Goal: Ask a question: Seek information or help from site administrators or community

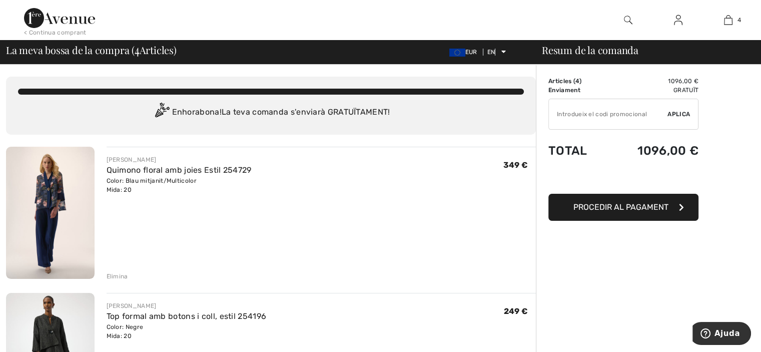
click at [118, 274] on font "Elimina" at bounding box center [118, 276] width 22 height 7
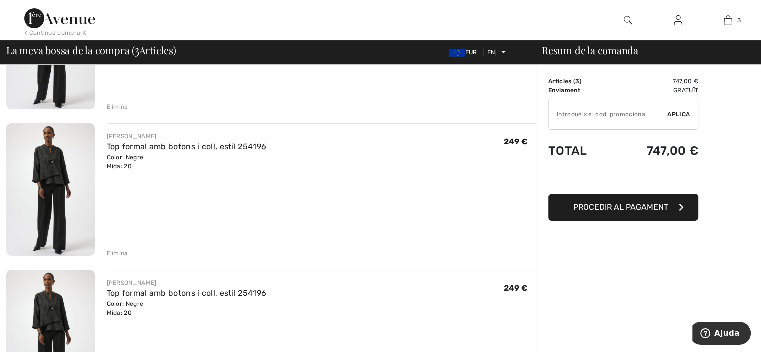
scroll to position [170, 0]
click at [124, 242] on div "JOSEP RIBKOFF Top formal amb botons i coll, estil 254196 Color: Negre Mida: 20 …" at bounding box center [322, 190] width 430 height 134
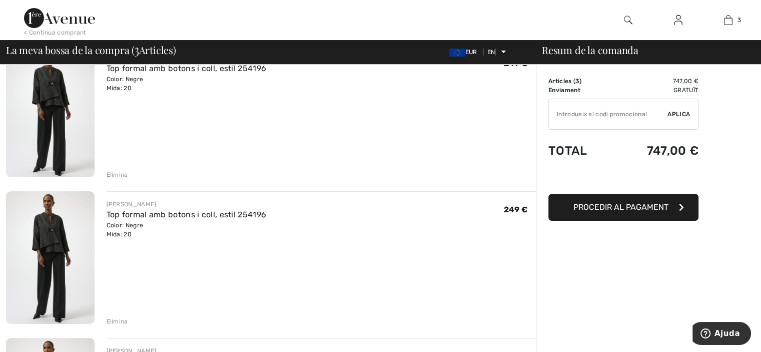
scroll to position [101, 0]
click at [120, 174] on font "Elimina" at bounding box center [118, 175] width 22 height 7
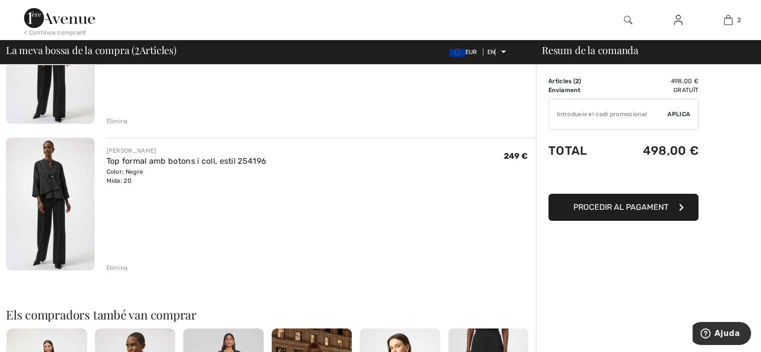
scroll to position [157, 0]
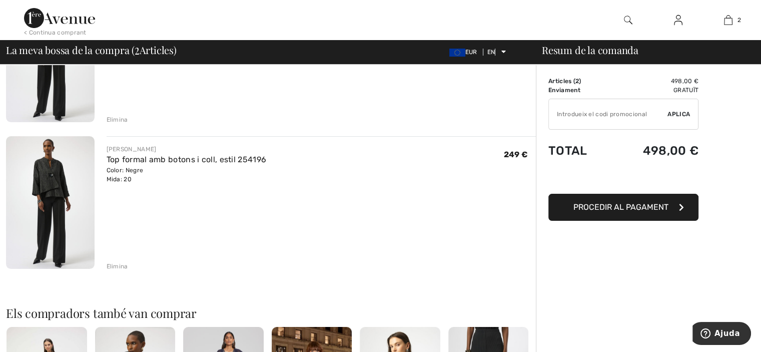
click at [111, 121] on font "Elimina" at bounding box center [118, 119] width 22 height 7
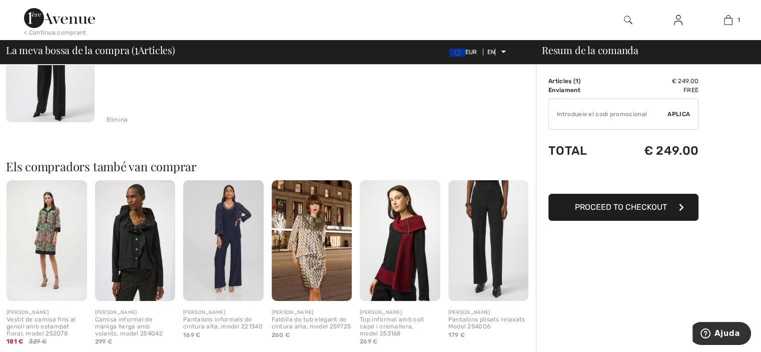
scroll to position [137, 0]
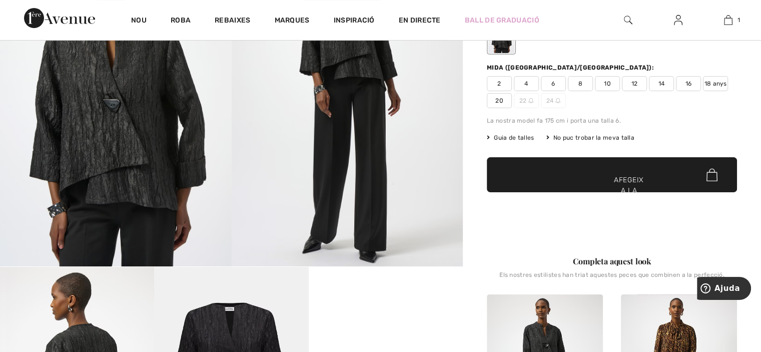
click at [592, 173] on span "✔ Afegit a la cistella Afegeix a la cistella" at bounding box center [612, 174] width 250 height 35
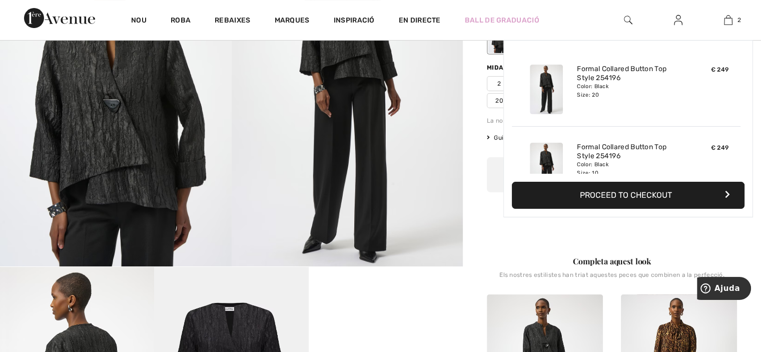
scroll to position [31, 0]
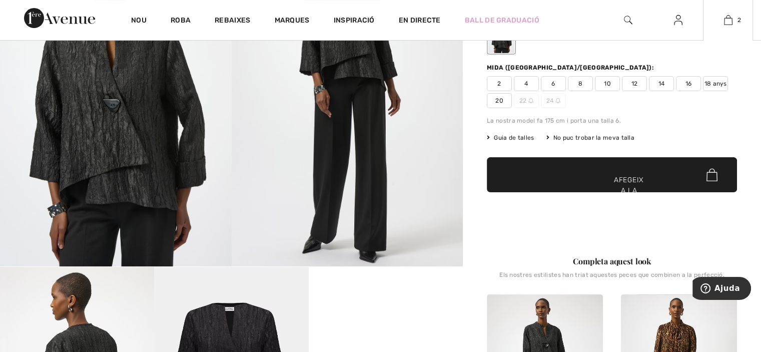
drag, startPoint x: 615, startPoint y: 196, endPoint x: 624, endPoint y: 169, distance: 28.5
click at [624, 169] on div "Top formal amb botons i coll, estil 254196 249 € Color: Negre Mida (CA/EUA): 2 …" at bounding box center [612, 90] width 250 height 282
click at [624, 169] on span "✔ Afegit a la cistella Afegeix a la cistella" at bounding box center [612, 174] width 250 height 35
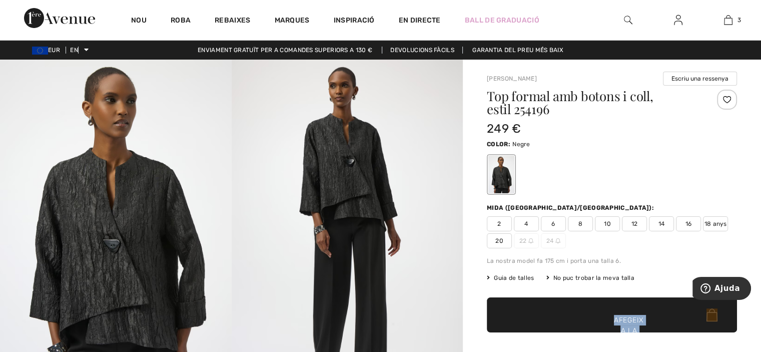
click at [622, 180] on div at bounding box center [612, 175] width 250 height 42
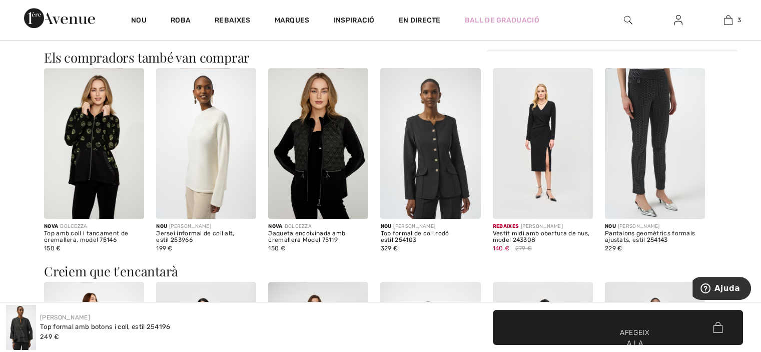
scroll to position [860, 0]
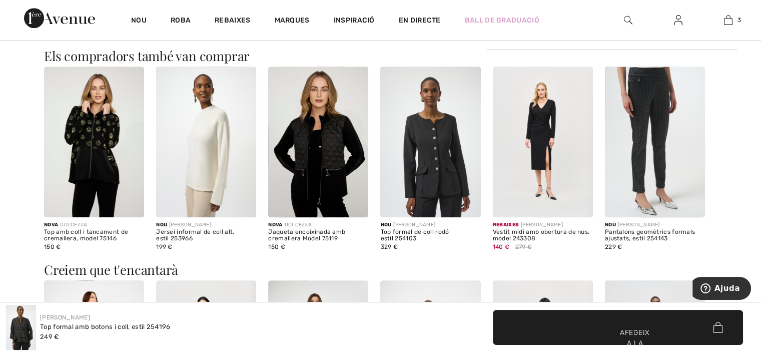
click at [633, 174] on img at bounding box center [655, 142] width 100 height 150
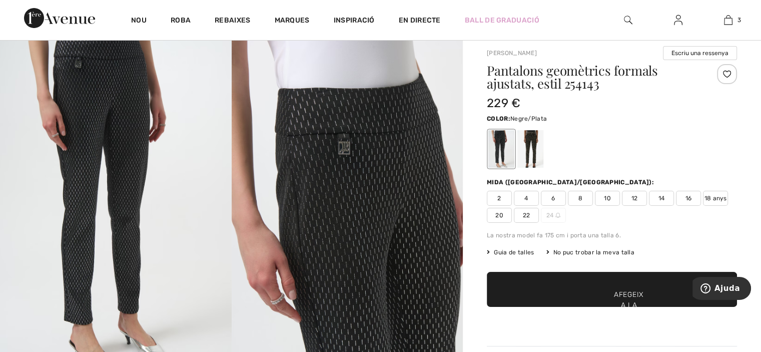
click at [685, 283] on span "✔ Afegit a la cistella Afegeix a la cistella" at bounding box center [612, 289] width 250 height 35
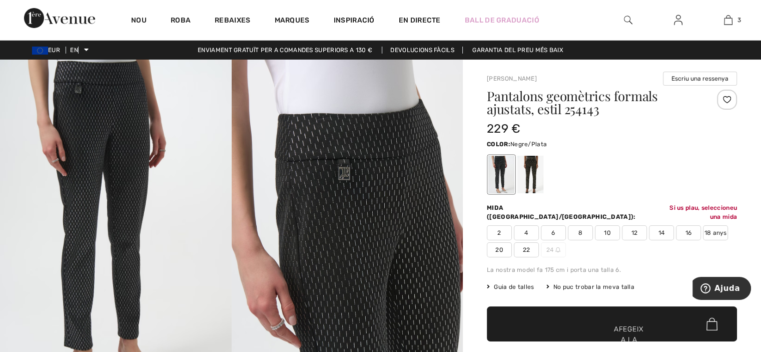
click at [116, 183] on img at bounding box center [116, 233] width 232 height 347
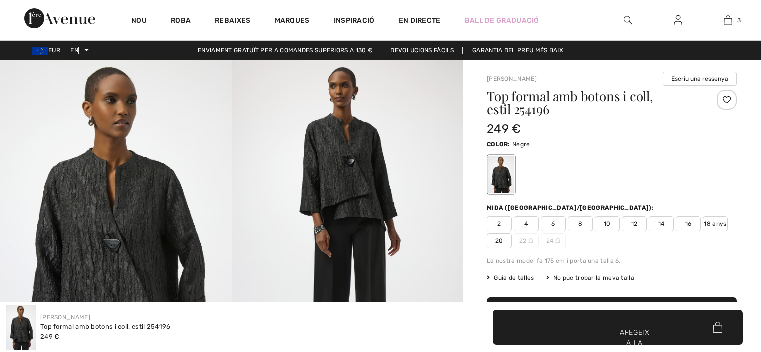
scroll to position [860, 0]
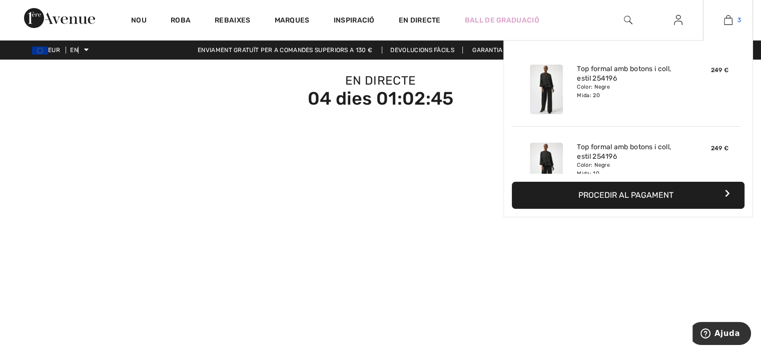
click at [728, 16] on img at bounding box center [728, 20] width 9 height 12
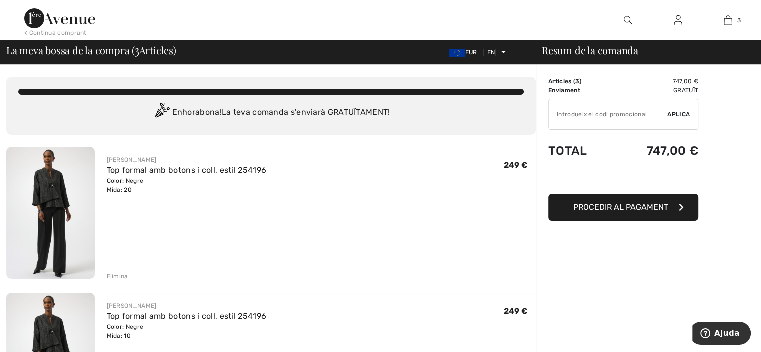
click at [120, 276] on font "Elimina" at bounding box center [118, 276] width 22 height 7
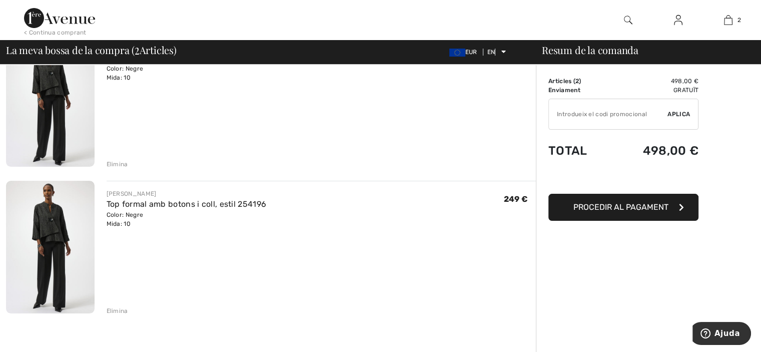
scroll to position [113, 0]
click at [114, 161] on font "Elimina" at bounding box center [118, 163] width 22 height 7
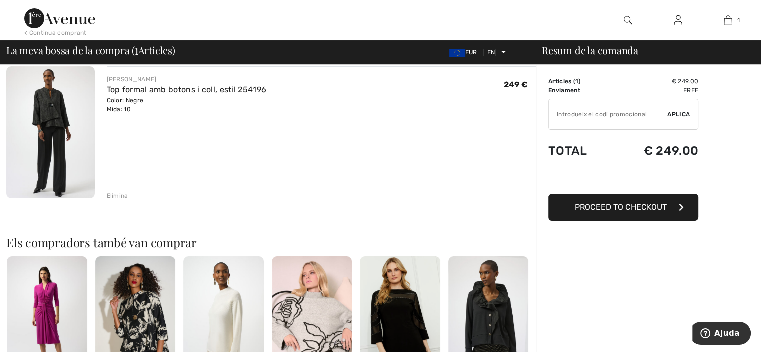
scroll to position [99, 0]
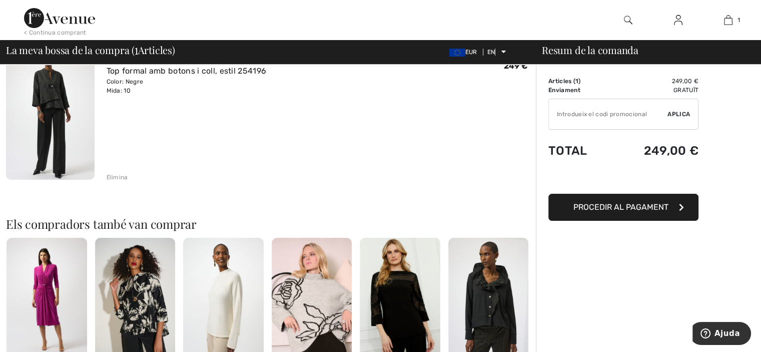
click at [612, 202] on font "Procedir al pagament" at bounding box center [620, 207] width 95 height 10
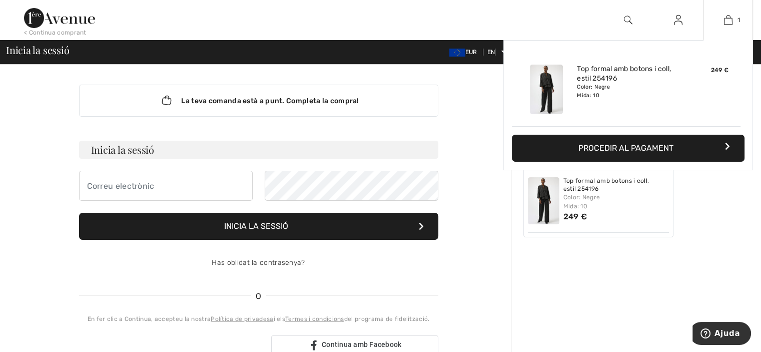
drag, startPoint x: 720, startPoint y: 128, endPoint x: 717, endPoint y: 148, distance: 19.7
click at [717, 148] on div "Afegit a la cistella [PERSON_NAME] Top formal amb botons i coll, estil 254196 2…" at bounding box center [628, 105] width 250 height 130
click at [717, 149] on button "Procedir al pagament" at bounding box center [628, 148] width 233 height 27
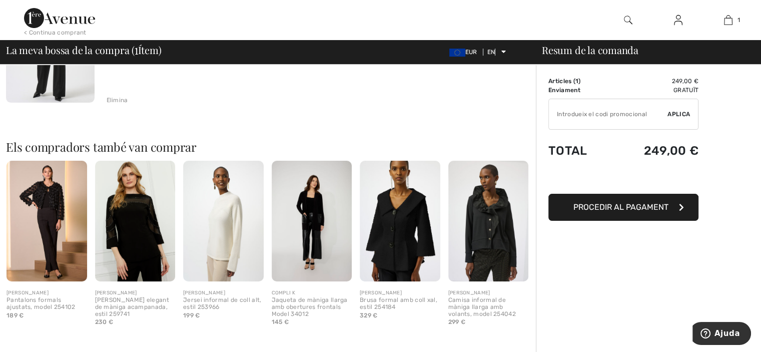
scroll to position [176, 0]
drag, startPoint x: 0, startPoint y: 0, endPoint x: 766, endPoint y: 200, distance: 791.8
click at [760, 176] on html "We value your privacy We use cookies to enhance your browsing experience, serve…" at bounding box center [380, 0] width 761 height 352
click at [658, 205] on font "Procedir al pagament" at bounding box center [620, 207] width 95 height 10
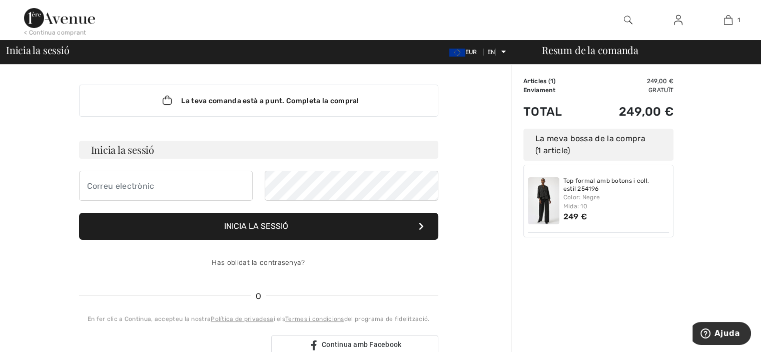
click at [190, 145] on h3 "Inicia la sessió" at bounding box center [258, 150] width 359 height 18
click at [198, 155] on h3 "Inicia la sessió" at bounding box center [258, 150] width 359 height 18
click at [146, 188] on input "email" at bounding box center [166, 186] width 174 height 30
type input "34629953176"
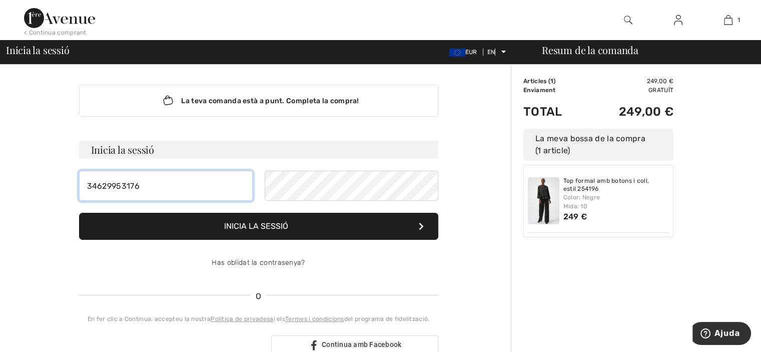
click at [158, 194] on input "34629953176" at bounding box center [166, 186] width 174 height 30
click at [160, 226] on form "Inicia la sessió 34629953176 Inicia la sessió Has oblidat la contrasenya?" at bounding box center [258, 209] width 359 height 137
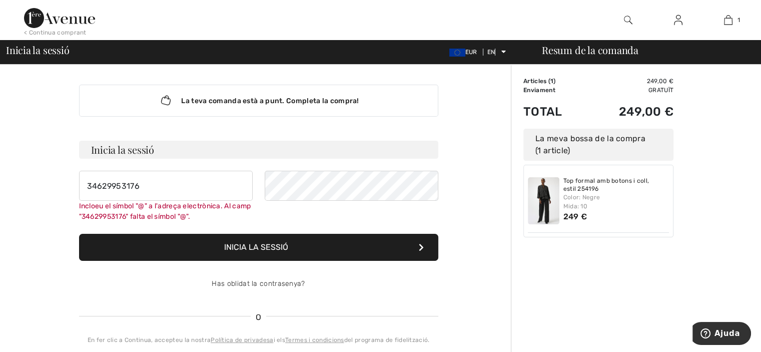
click at [246, 246] on font "Inicia la sessió" at bounding box center [256, 247] width 64 height 10
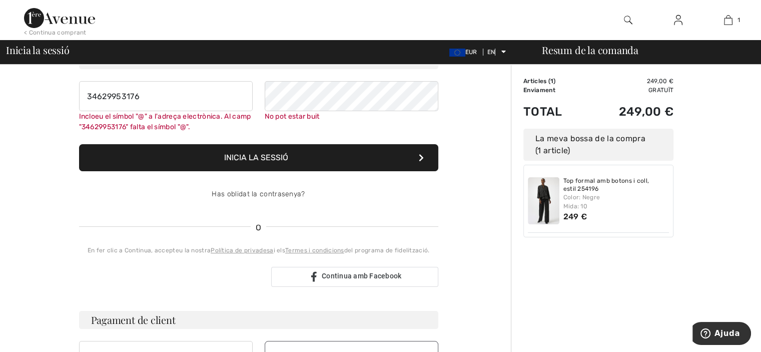
scroll to position [90, 0]
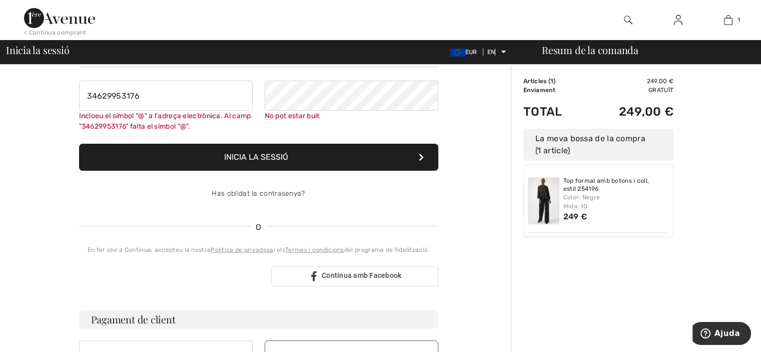
click at [246, 246] on font "Política de privadesa" at bounding box center [242, 249] width 63 height 7
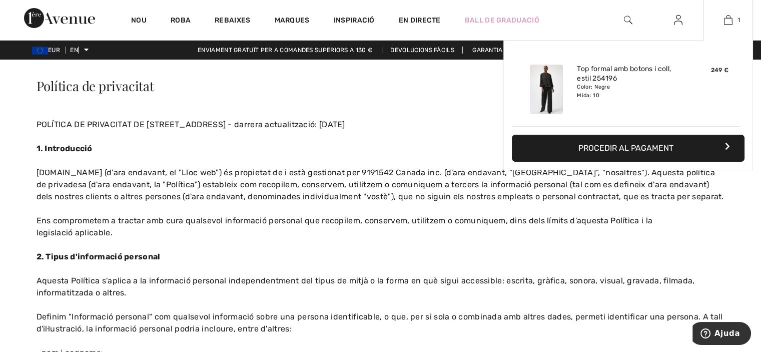
click at [697, 144] on button "Procedir al pagament" at bounding box center [628, 148] width 233 height 27
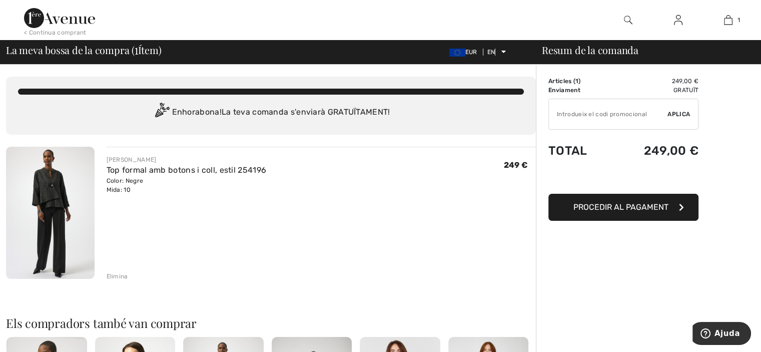
click at [46, 195] on img at bounding box center [50, 213] width 89 height 132
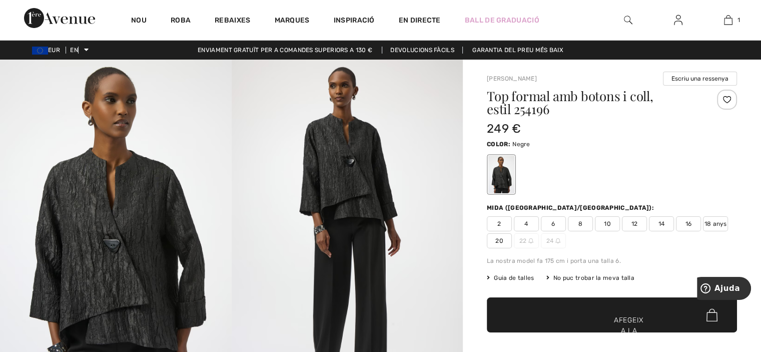
click at [501, 239] on font "20" at bounding box center [499, 240] width 8 height 7
click at [628, 319] on font "Afegeix a la cistella" at bounding box center [629, 331] width 34 height 32
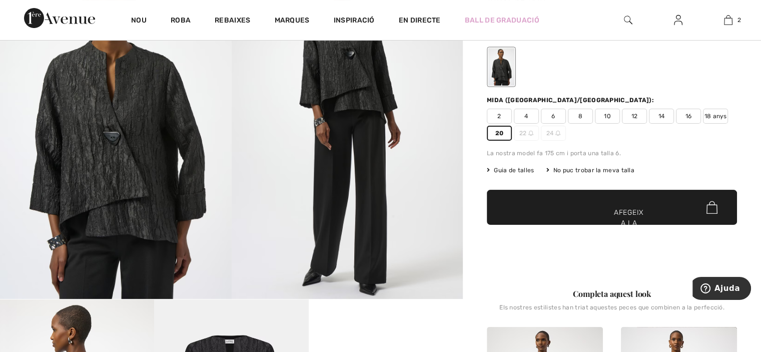
scroll to position [109, 0]
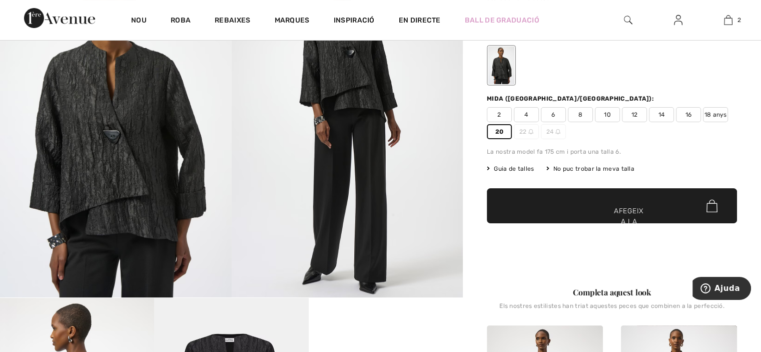
click at [658, 196] on span "✔ Afegit a la cistella Afegeix a la cistella" at bounding box center [612, 205] width 250 height 35
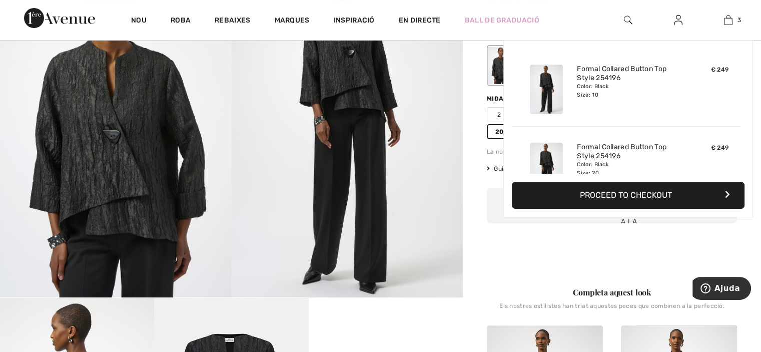
scroll to position [108, 0]
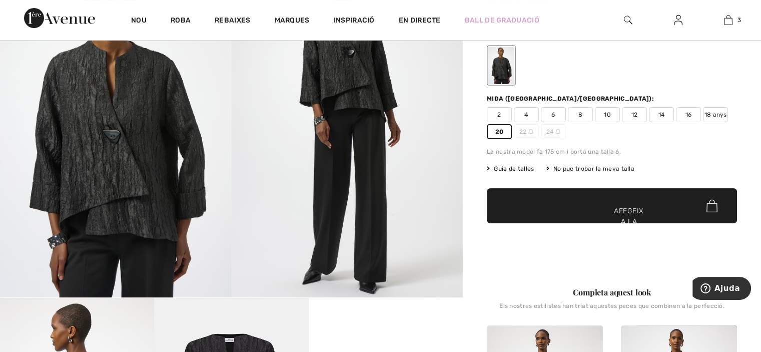
click at [658, 199] on span "✔ Afegit a la cistella Afegeix a la cistella" at bounding box center [612, 205] width 250 height 35
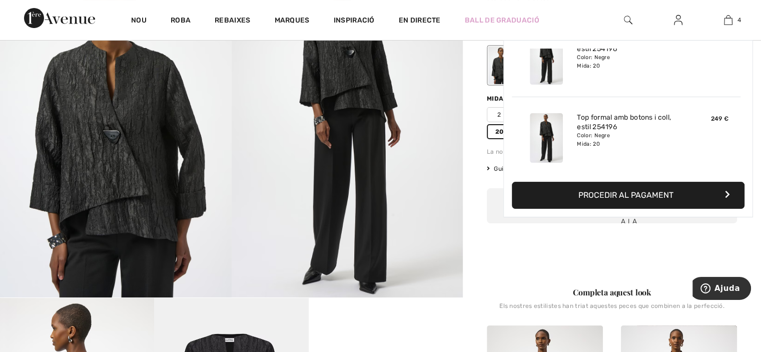
scroll to position [186, 0]
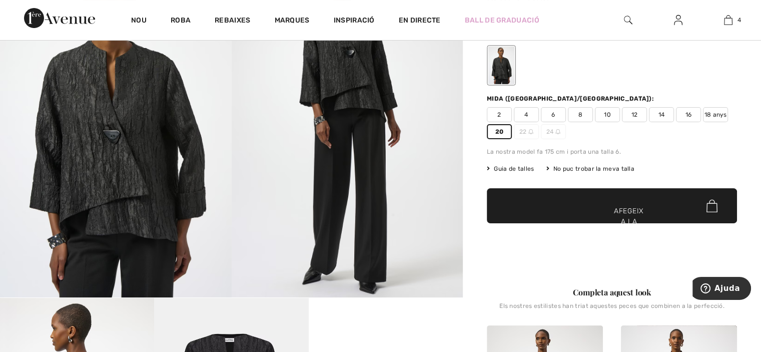
click at [709, 206] on img at bounding box center [711, 205] width 11 height 13
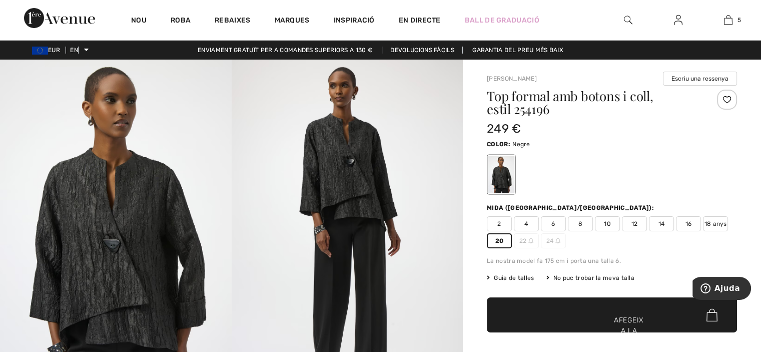
scroll to position [2, 0]
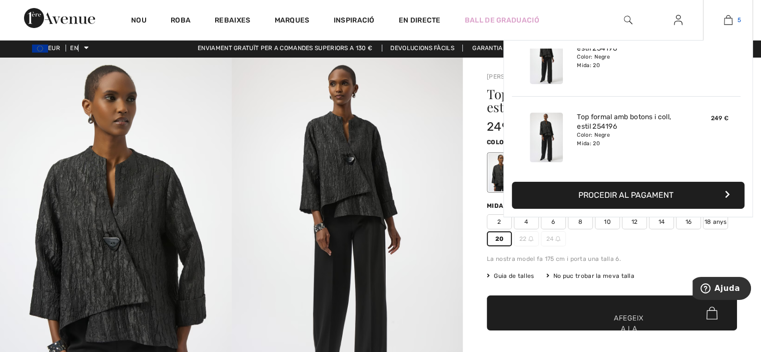
click at [726, 22] on img at bounding box center [728, 20] width 9 height 12
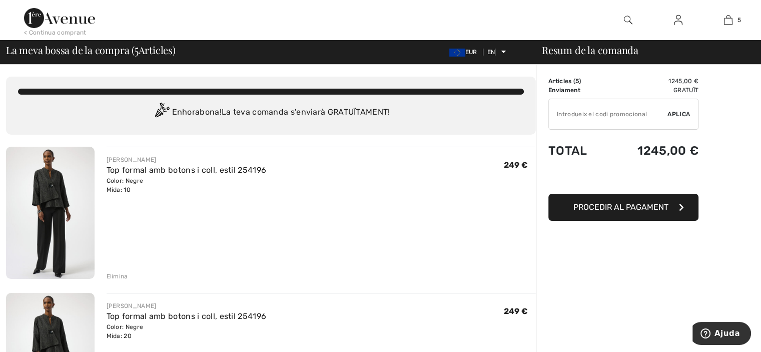
click at [120, 274] on font "Elimina" at bounding box center [118, 276] width 22 height 7
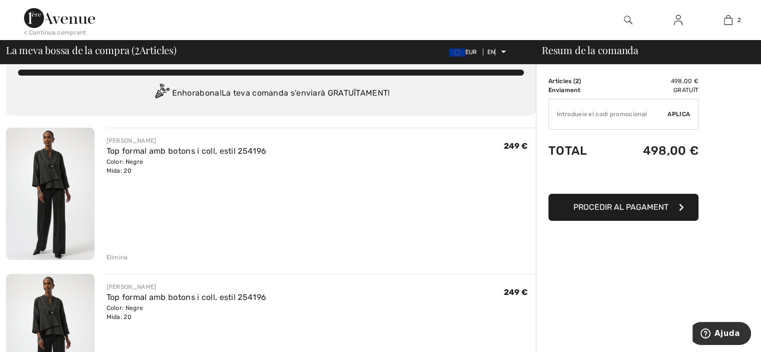
scroll to position [20, 0]
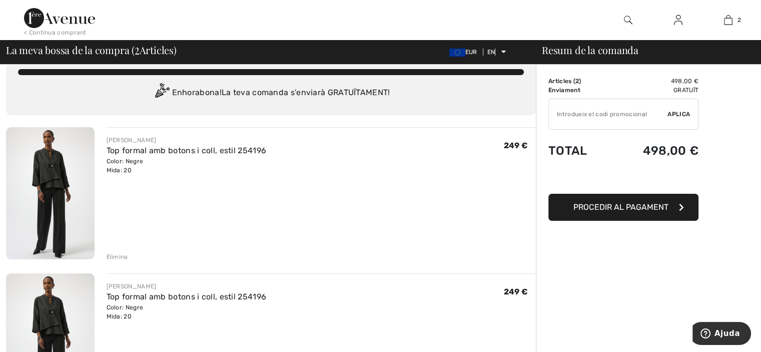
click at [113, 253] on font "Elimina" at bounding box center [118, 256] width 22 height 7
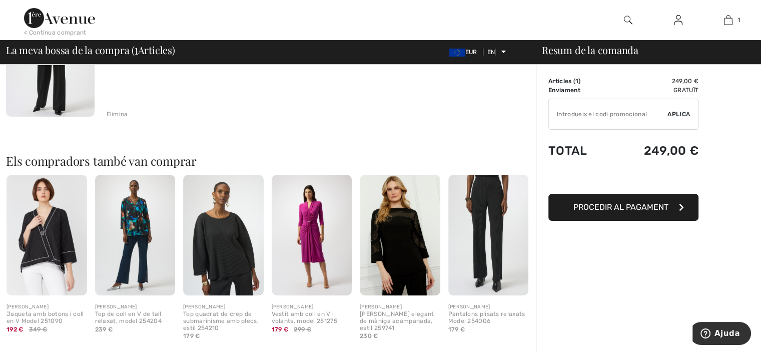
scroll to position [162, 0]
click at [602, 202] on font "Procedir al pagament" at bounding box center [620, 207] width 95 height 10
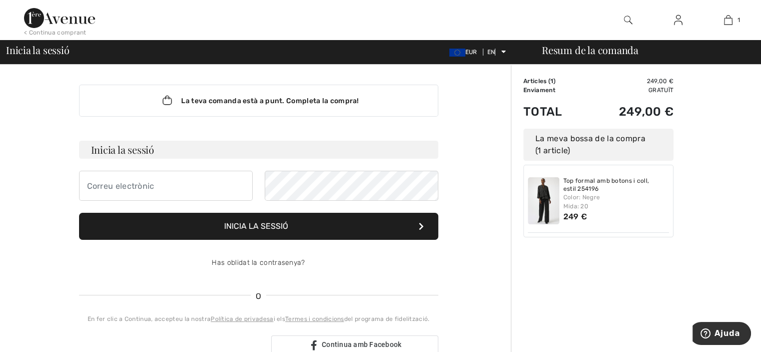
click at [419, 228] on icon at bounding box center [421, 226] width 5 height 8
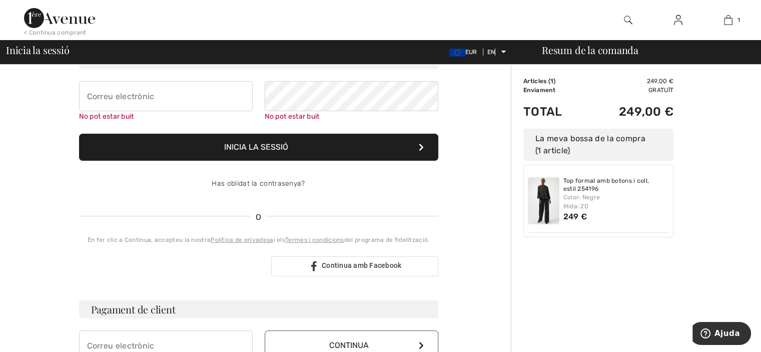
scroll to position [90, 0]
click at [121, 111] on div "No pot estar buit" at bounding box center [166, 116] width 174 height 11
click at [136, 147] on button "Inicia la sessió" at bounding box center [258, 146] width 359 height 27
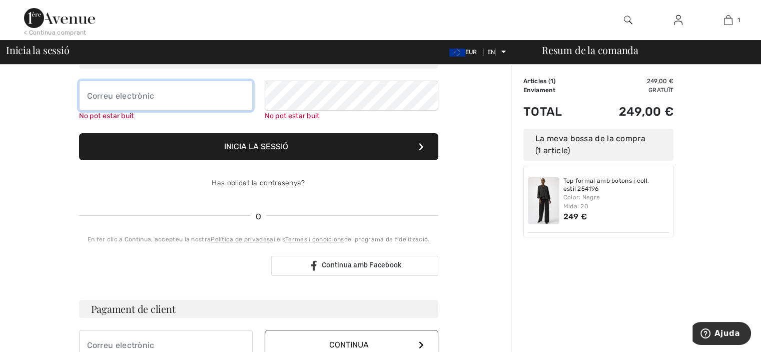
click at [137, 100] on input "email" at bounding box center [166, 96] width 174 height 30
type input "mrosatot@yahoo.es"
click at [150, 106] on input "mrosatot@yahoo.es" at bounding box center [166, 96] width 174 height 30
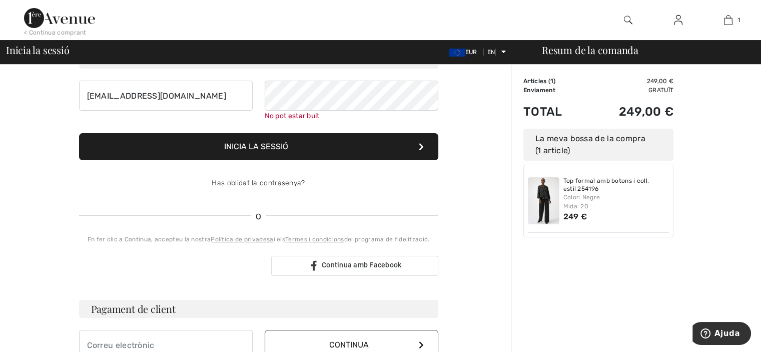
click at [154, 115] on div "mrosatot@yahoo.es" at bounding box center [166, 101] width 174 height 41
click at [322, 144] on button "Inicia la sessió" at bounding box center [258, 146] width 359 height 27
click at [283, 181] on font "Has oblidat la contrasenya?" at bounding box center [258, 183] width 93 height 9
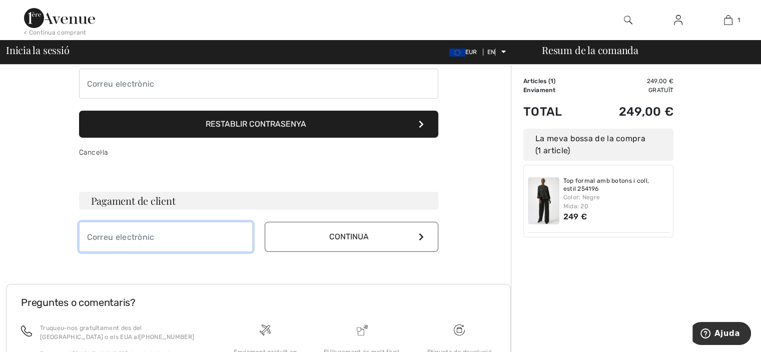
click at [196, 236] on input "email" at bounding box center [166, 237] width 174 height 30
click at [194, 250] on input "email" at bounding box center [166, 237] width 174 height 30
click at [191, 236] on input "email" at bounding box center [166, 237] width 174 height 30
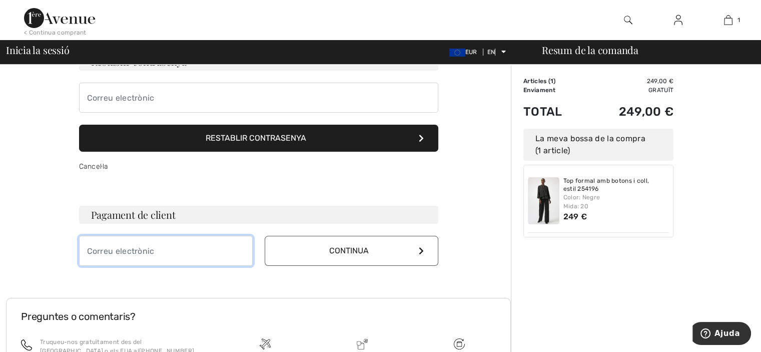
scroll to position [0, 0]
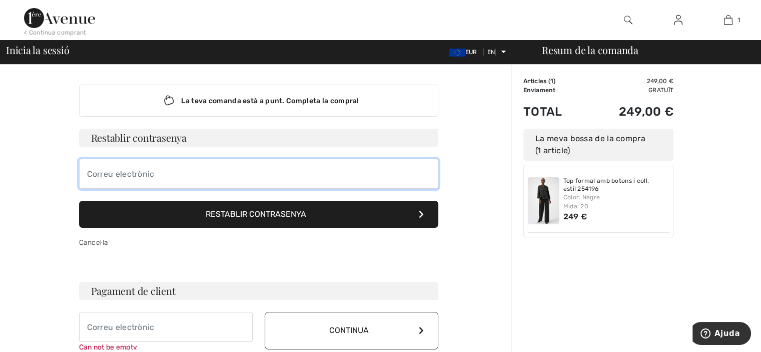
click at [172, 171] on input "email" at bounding box center [258, 174] width 359 height 30
click at [170, 183] on input "email" at bounding box center [258, 174] width 359 height 30
type input "[EMAIL_ADDRESS][DOMAIN_NAME]"
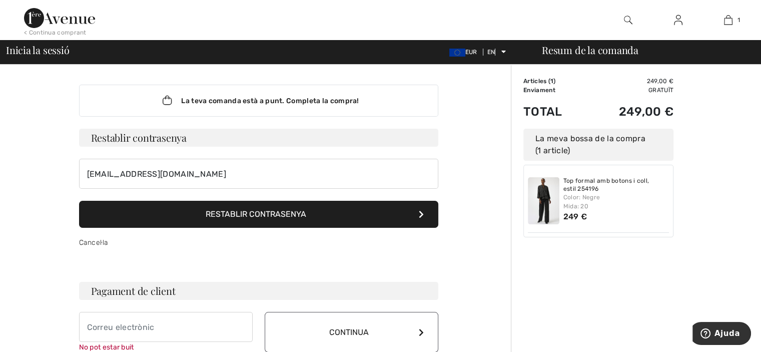
click at [248, 210] on font "Restablir contrasenya" at bounding box center [256, 214] width 101 height 10
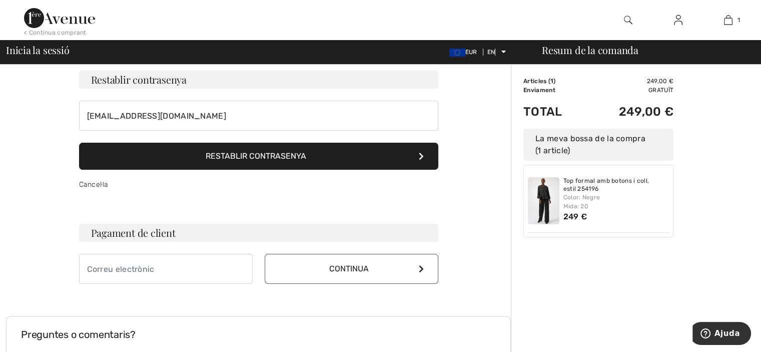
scroll to position [57, 0]
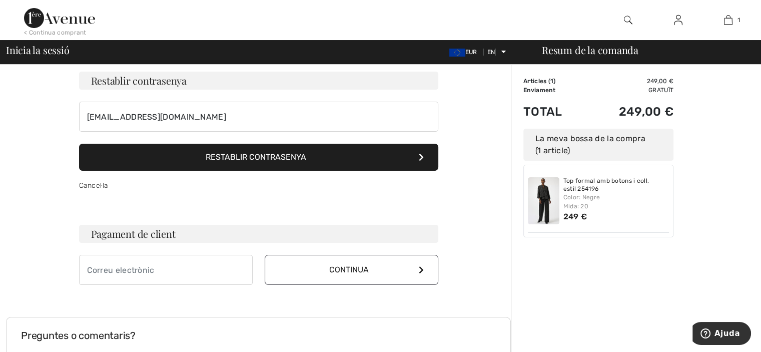
click at [421, 151] on button "Restablir contrasenya" at bounding box center [258, 157] width 359 height 27
click at [169, 277] on input "email" at bounding box center [166, 270] width 174 height 30
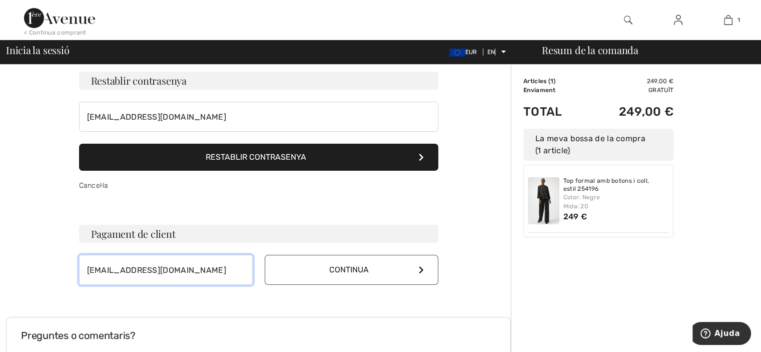
type input "[EMAIL_ADDRESS][DOMAIN_NAME]"
click at [376, 264] on button "Continua" at bounding box center [352, 270] width 174 height 30
click at [422, 268] on icon at bounding box center [421, 270] width 5 height 8
click at [346, 266] on font "Continua" at bounding box center [349, 270] width 40 height 10
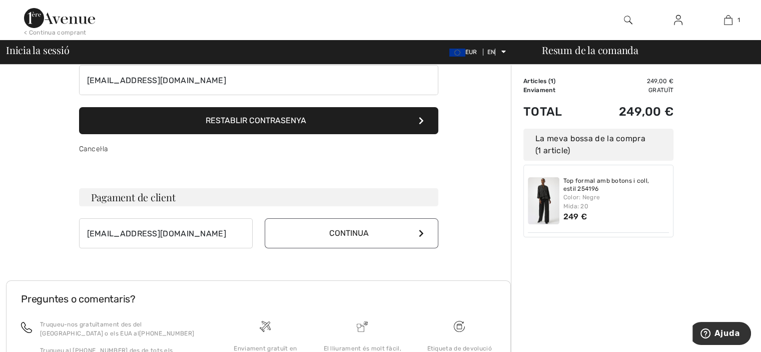
scroll to position [78, 0]
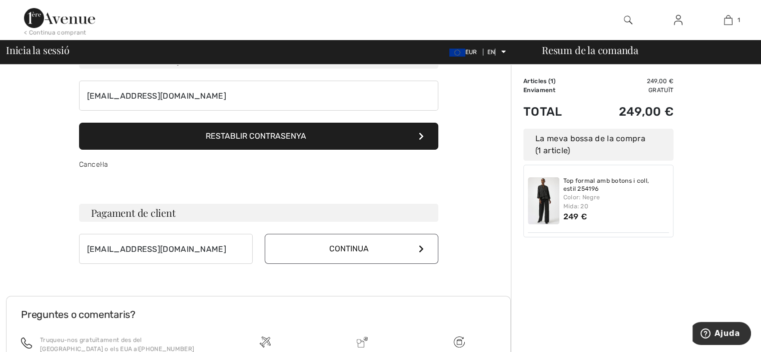
click at [359, 257] on button "Continua" at bounding box center [352, 249] width 174 height 30
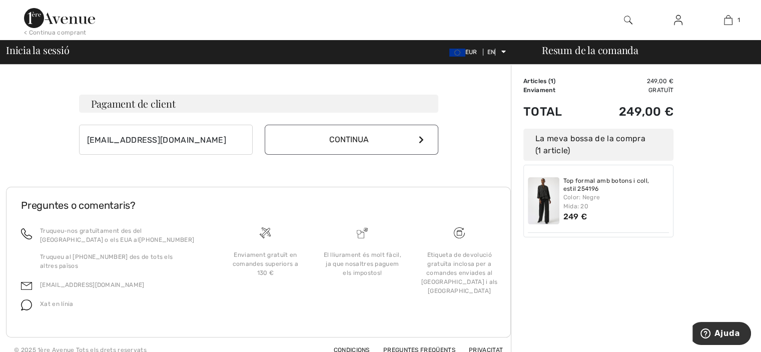
scroll to position [197, 0]
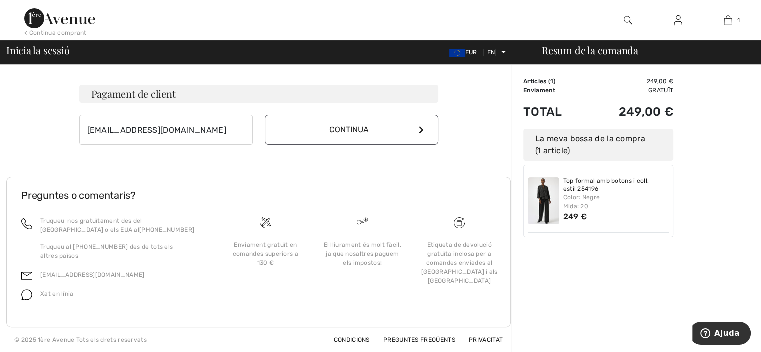
click at [60, 294] on font "Xat en línia" at bounding box center [57, 293] width 34 height 7
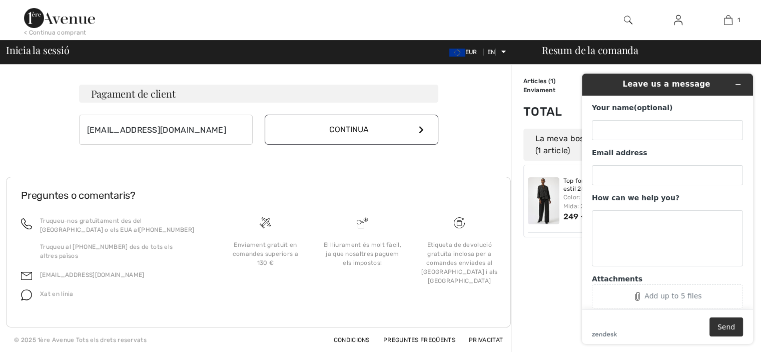
scroll to position [0, 0]
click at [60, 294] on font "Xat en línia" at bounding box center [57, 293] width 34 height 7
click at [23, 294] on img at bounding box center [26, 294] width 11 height 11
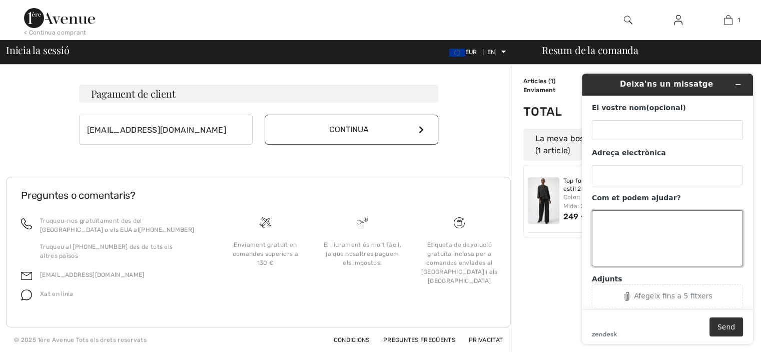
click at [603, 224] on textarea "Com et podem ajudar?" at bounding box center [667, 238] width 151 height 56
type textarea "necesito contraseña en español"
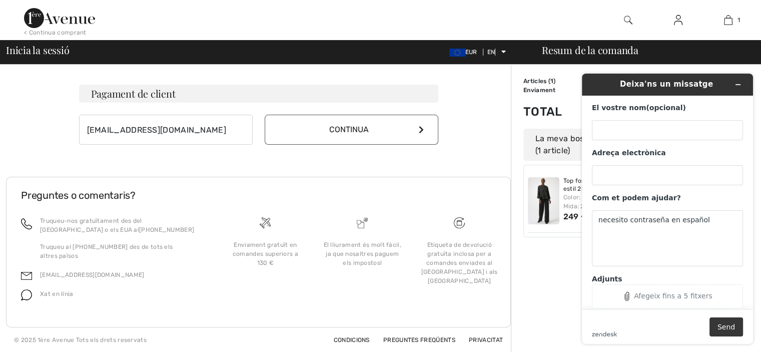
click at [727, 321] on button "Send" at bounding box center [726, 326] width 34 height 19
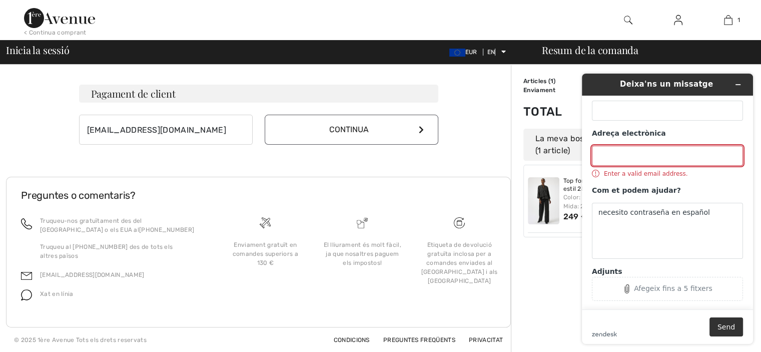
click at [617, 153] on input "Adreça electrònica" at bounding box center [667, 156] width 151 height 20
type input "mrosatot@yahoo.es"
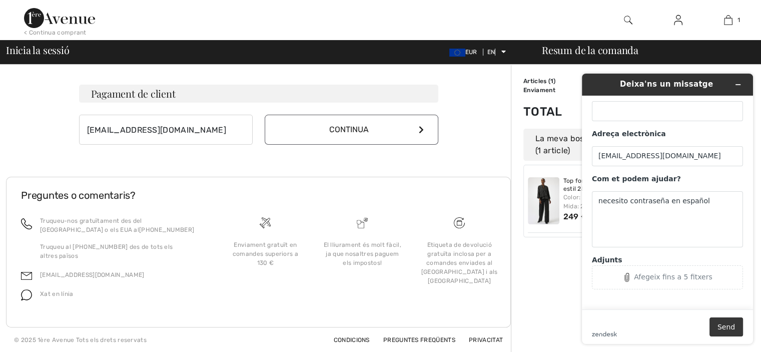
click at [730, 321] on button "Send" at bounding box center [726, 326] width 34 height 19
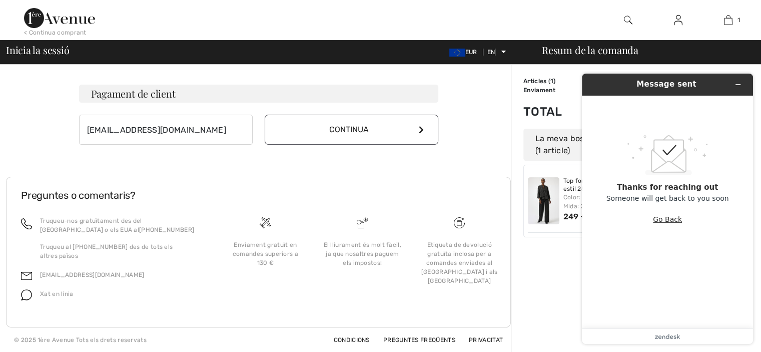
click at [671, 217] on button "Go Back" at bounding box center [667, 219] width 29 height 19
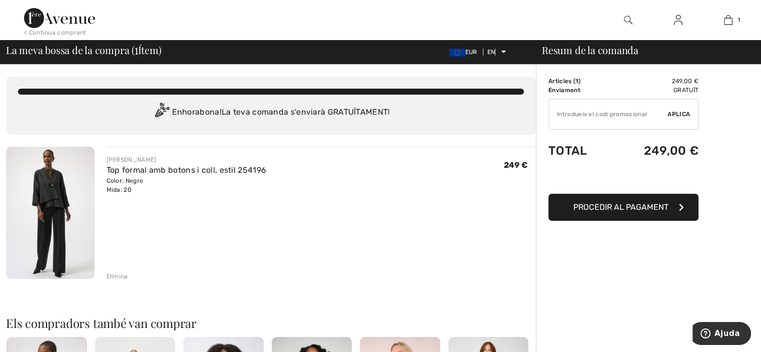
click at [661, 210] on font "Procedir al pagament" at bounding box center [620, 207] width 95 height 10
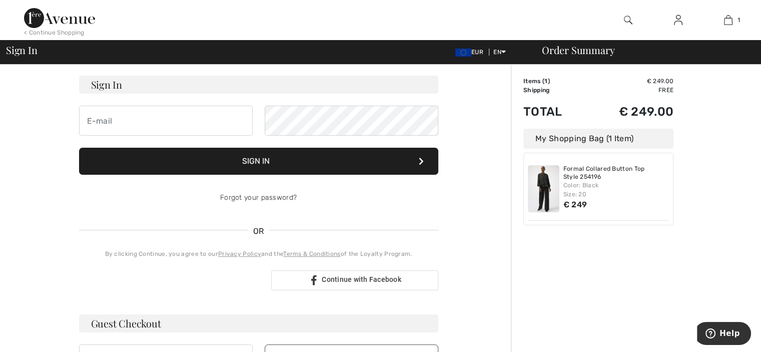
scroll to position [66, 0]
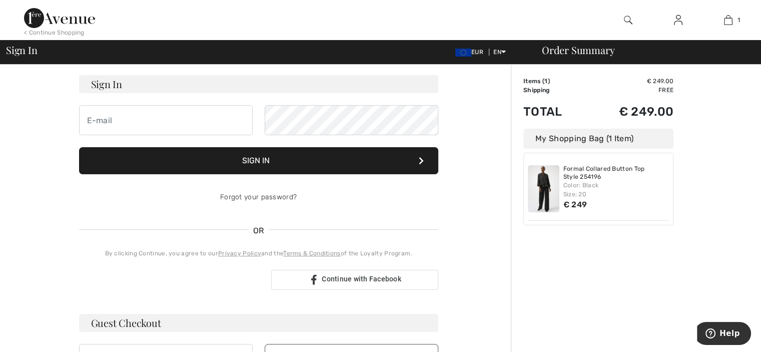
click at [661, 210] on div "Formal Collared Button Top Style 254196 Color: Black Size: 20 € 249" at bounding box center [616, 188] width 106 height 47
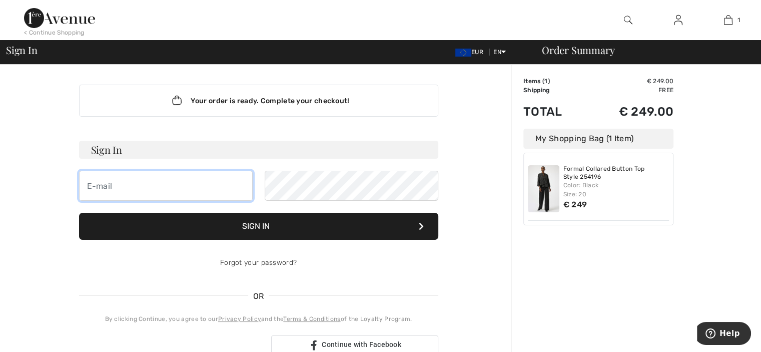
click at [177, 193] on input "email" at bounding box center [166, 186] width 174 height 30
type input "mrosatot@yahoo.es"
click at [179, 200] on input "mrosatot@yahoo.es" at bounding box center [166, 186] width 174 height 30
click at [142, 190] on input "mrosatot@yahoo.es" at bounding box center [166, 186] width 174 height 30
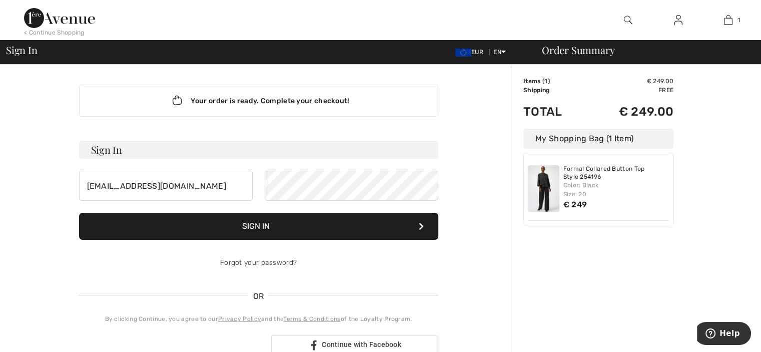
click at [153, 216] on button "Sign In" at bounding box center [258, 226] width 359 height 27
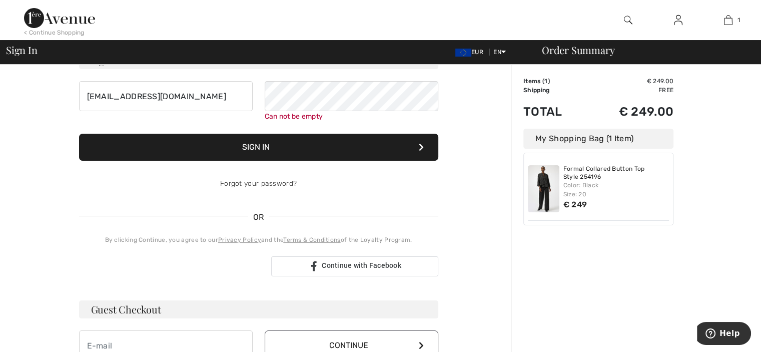
scroll to position [90, 0]
click at [273, 150] on button "Sign In" at bounding box center [258, 146] width 359 height 27
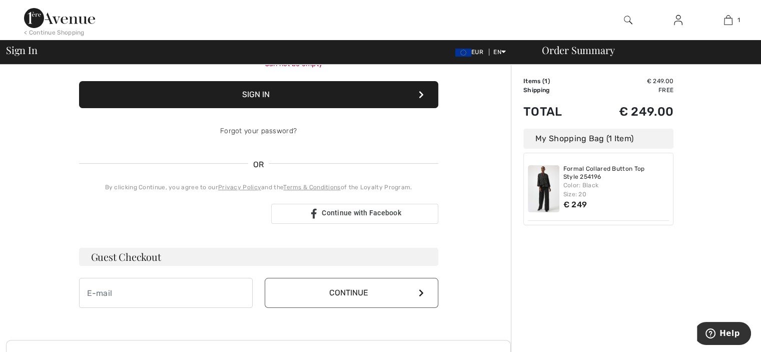
scroll to position [142, 0]
click at [196, 288] on input "email" at bounding box center [166, 293] width 174 height 30
click at [194, 304] on input "email" at bounding box center [166, 293] width 174 height 30
click at [195, 318] on div "Your order is ready. Complete your checkout! Sign In mrosatot@yahoo.es Can not …" at bounding box center [258, 124] width 375 height 405
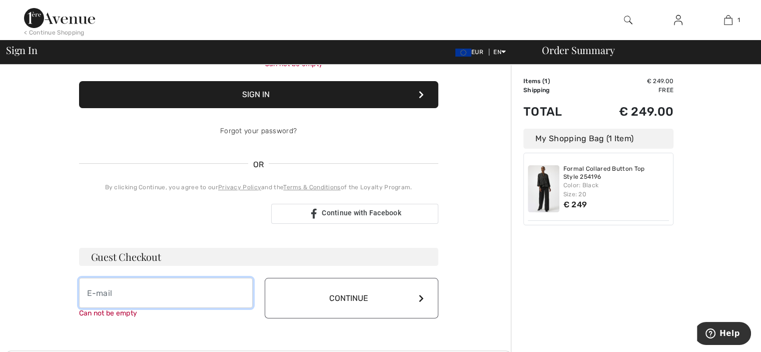
click at [183, 294] on input "email" at bounding box center [166, 293] width 174 height 30
type input "[EMAIL_ADDRESS][DOMAIN_NAME]"
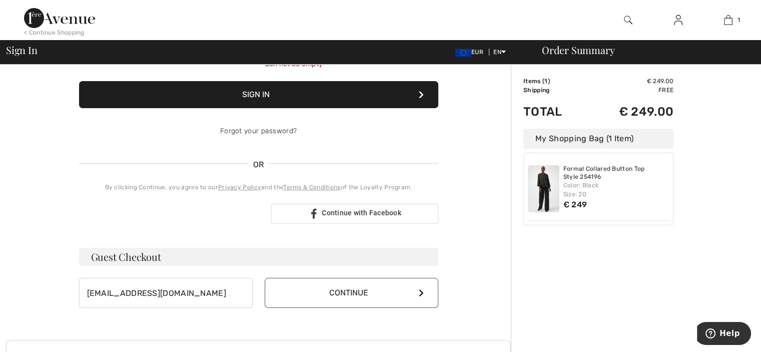
click at [422, 300] on button "Continue" at bounding box center [352, 293] width 174 height 30
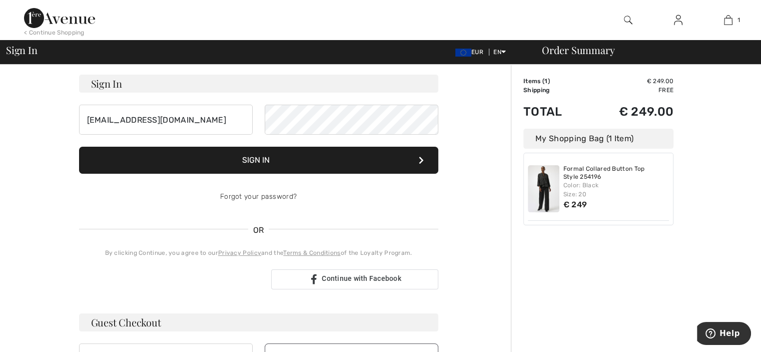
scroll to position [45, 0]
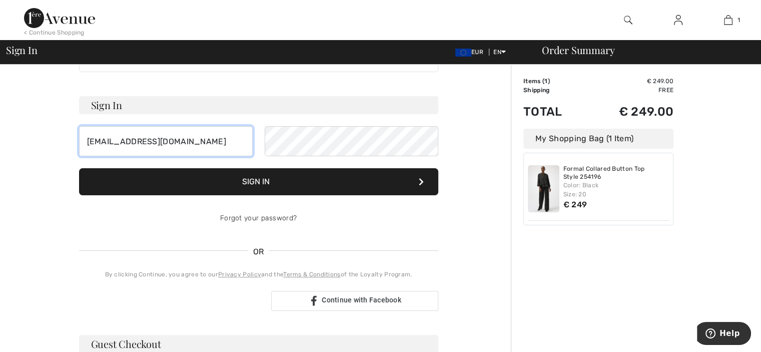
click at [174, 136] on input "mrosatot@yahoo.es" at bounding box center [166, 141] width 174 height 30
click at [176, 149] on input "mrosatot@yahoo.es" at bounding box center [166, 141] width 174 height 30
click at [121, 140] on input "mrosatot@yahoo.es" at bounding box center [166, 141] width 174 height 30
type input "[EMAIL_ADDRESS][DOMAIN_NAME]"
click at [261, 176] on button "Sign In" at bounding box center [258, 181] width 359 height 27
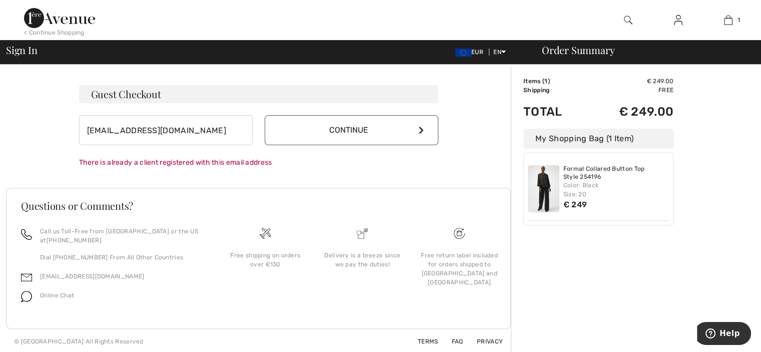
scroll to position [306, 0]
click at [66, 273] on link "[EMAIL_ADDRESS][DOMAIN_NAME]" at bounding box center [92, 275] width 104 height 7
click at [419, 128] on icon at bounding box center [421, 129] width 5 height 8
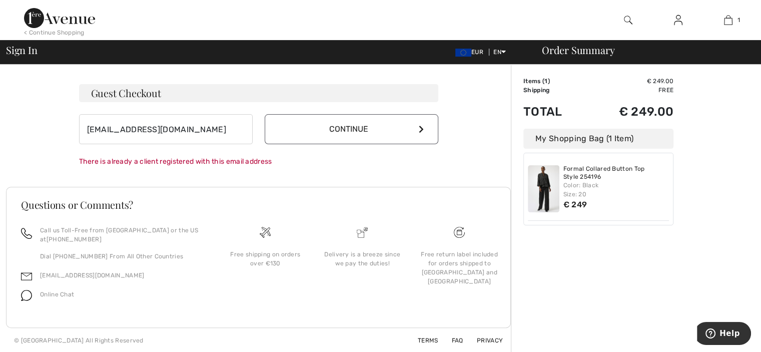
click at [56, 294] on span "Online Chat" at bounding box center [57, 294] width 34 height 7
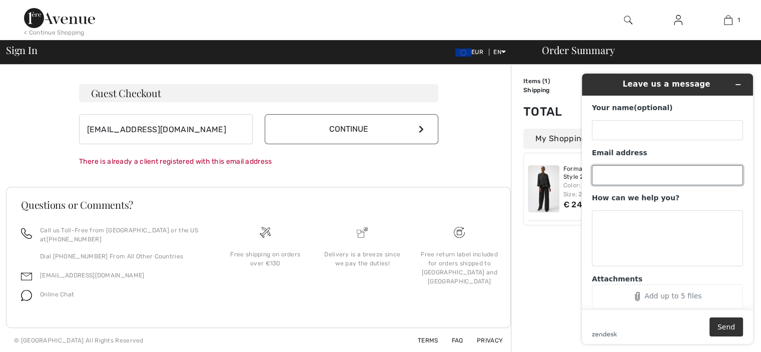
click at [629, 170] on input "Email address" at bounding box center [667, 175] width 151 height 20
type input "34629953176"
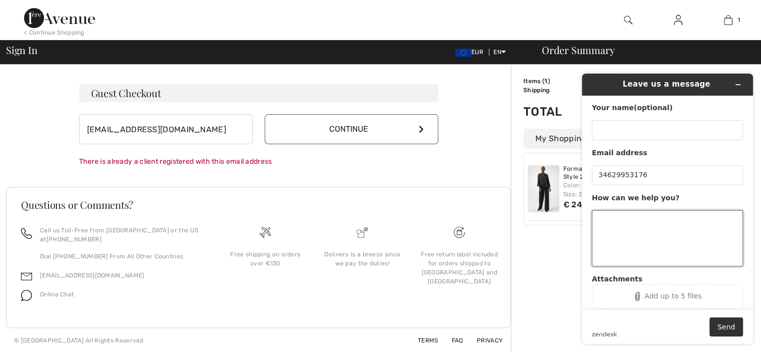
click at [663, 222] on textarea "How can we help you?" at bounding box center [667, 238] width 151 height 56
click at [663, 222] on textarea "necesito contraseña en españpl" at bounding box center [667, 238] width 151 height 56
click at [698, 220] on textarea "necesito contraseña en españpl" at bounding box center [667, 238] width 151 height 56
type textarea "necesito contraseña en español"
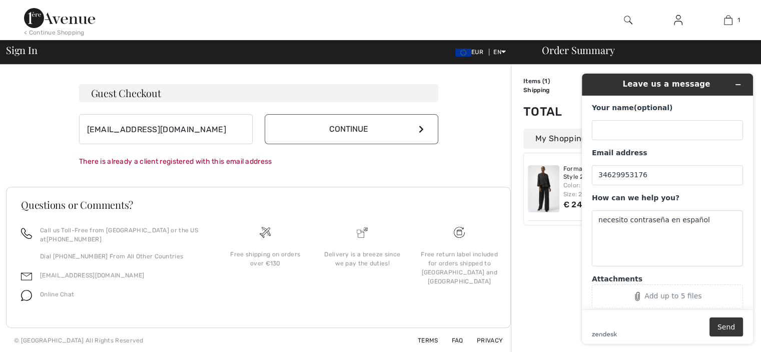
click at [735, 322] on button "Send" at bounding box center [726, 326] width 34 height 19
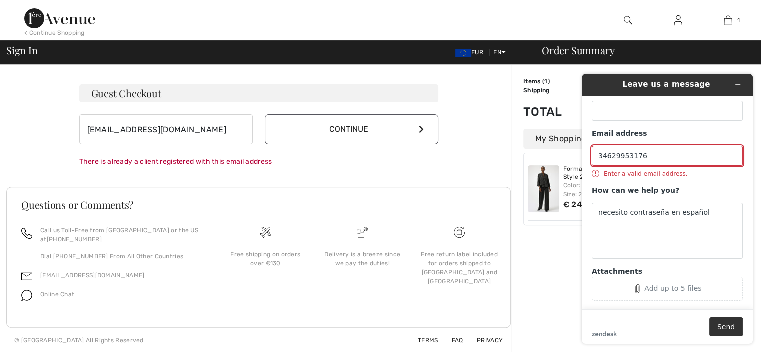
click at [670, 161] on input "34629953176" at bounding box center [667, 156] width 151 height 20
click at [648, 173] on div "Enter a valid email address." at bounding box center [640, 174] width 96 height 8
click at [636, 127] on div "Your name (optional) Email address 34629953176 Enter a valid email address. How…" at bounding box center [667, 192] width 151 height 217
click at [659, 155] on input "34629953176" at bounding box center [667, 156] width 151 height 20
type input "3"
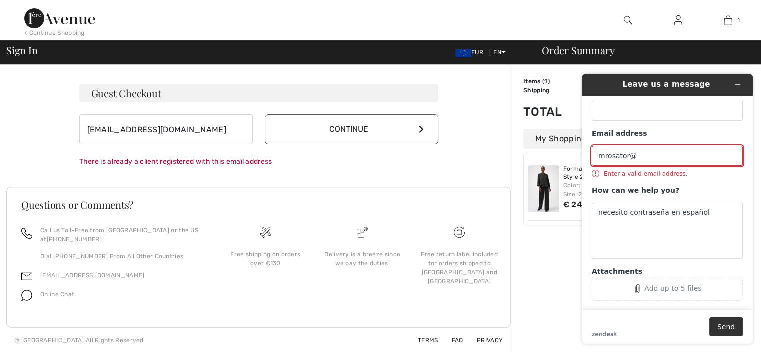
click at [659, 155] on input "mrosator@" at bounding box center [667, 156] width 151 height 20
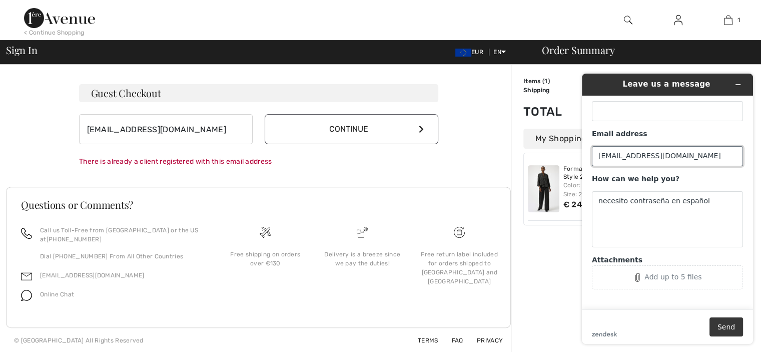
type input "[EMAIL_ADDRESS][DOMAIN_NAME]"
click at [731, 322] on button "Send" at bounding box center [726, 326] width 34 height 19
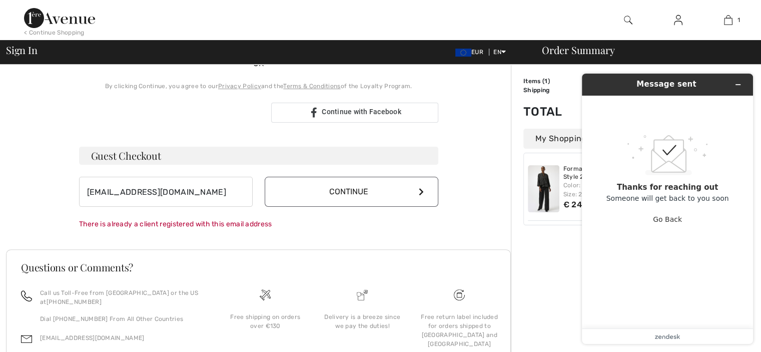
scroll to position [232, 0]
click at [417, 190] on button "Continue" at bounding box center [352, 192] width 174 height 30
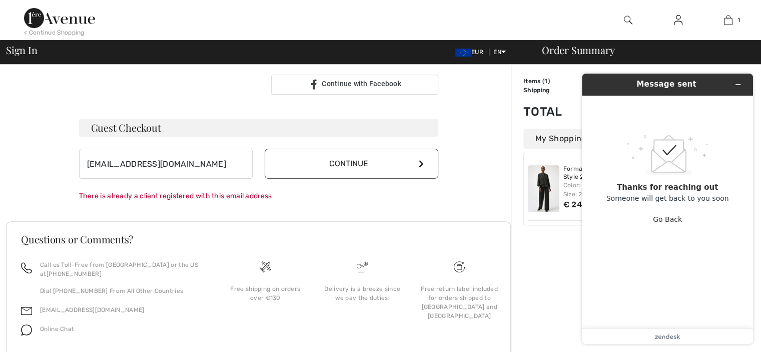
scroll to position [295, 0]
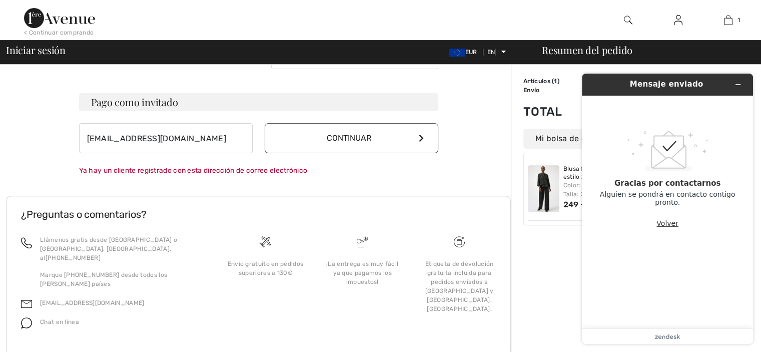
click at [663, 223] on font "Volver" at bounding box center [667, 223] width 22 height 8
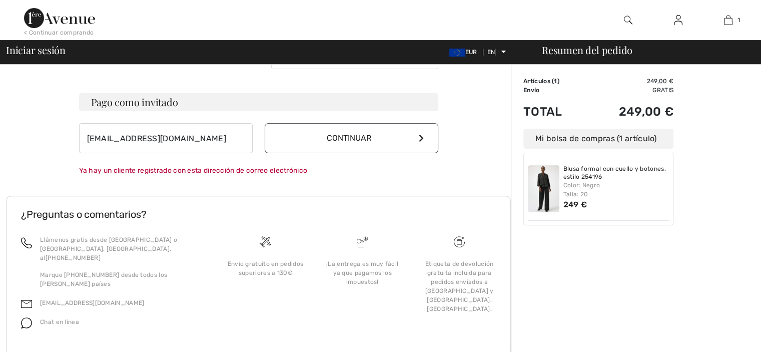
drag, startPoint x: 89, startPoint y: 158, endPoint x: 662, endPoint y: 224, distance: 577.0
click at [662, 224] on div "Blusa formal con cuello y botones, estilo 254196 Color: Negro Talla: 20 249 €" at bounding box center [598, 189] width 150 height 73
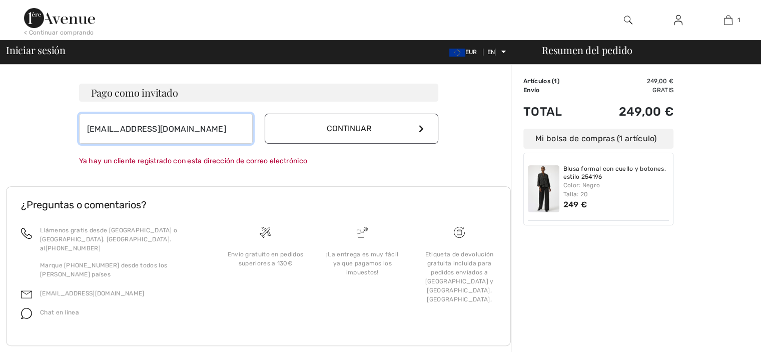
click at [195, 126] on input "[EMAIL_ADDRESS][DOMAIN_NAME]" at bounding box center [166, 129] width 174 height 30
click at [379, 114] on button "Continuar" at bounding box center [352, 129] width 174 height 30
click at [337, 156] on div "Ya hay un cliente registrado con esta dirección de correo electrónico" at bounding box center [258, 161] width 359 height 11
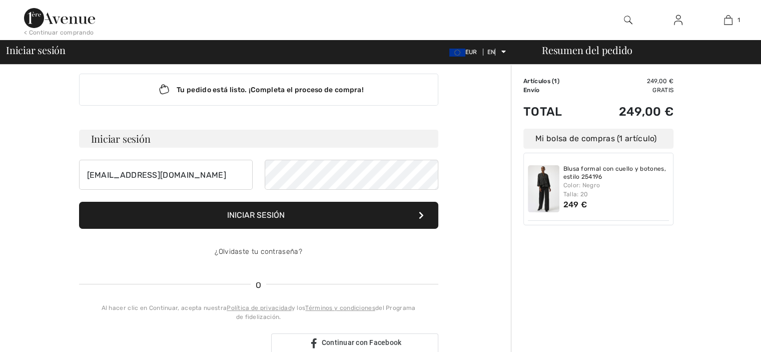
scroll to position [0, 0]
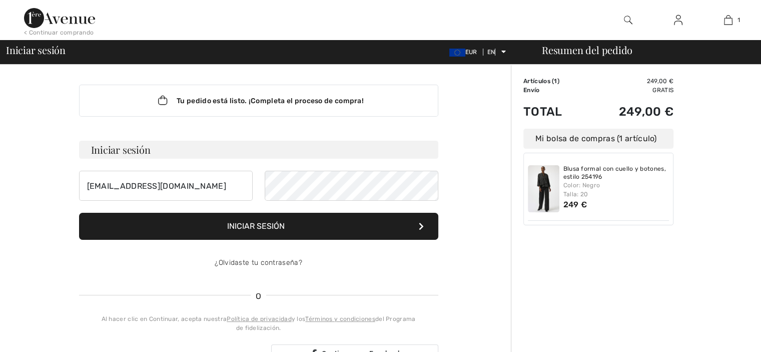
click at [317, 221] on button "Iniciar sesión" at bounding box center [258, 226] width 359 height 27
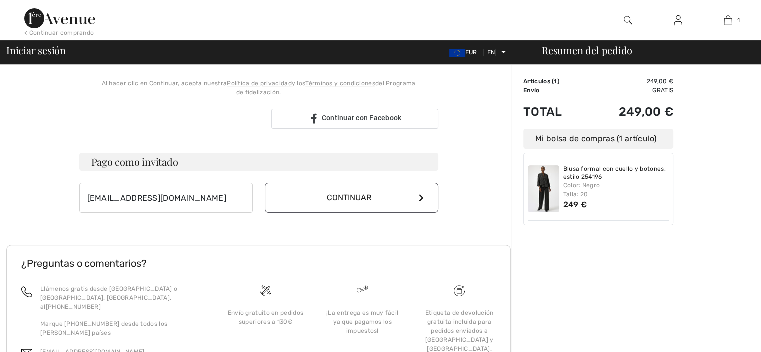
scroll to position [247, 0]
click at [400, 184] on button "Continuar" at bounding box center [352, 197] width 174 height 30
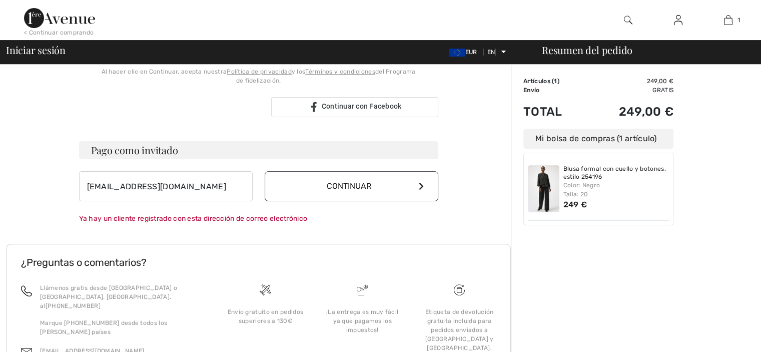
click at [400, 184] on button "Continuar" at bounding box center [352, 186] width 174 height 30
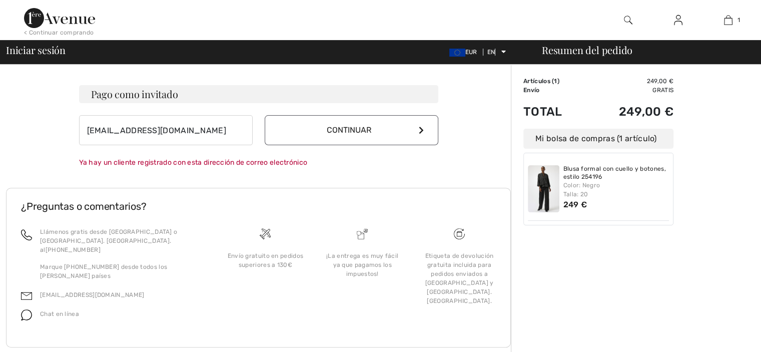
scroll to position [303, 0]
click at [687, 210] on div "Order Summary Details Artículos ( 1 ) 249,00 € Promo code € 0.00 Envío Gratis T…" at bounding box center [636, 67] width 250 height 611
click at [54, 311] on font "Chat en línea" at bounding box center [59, 314] width 39 height 7
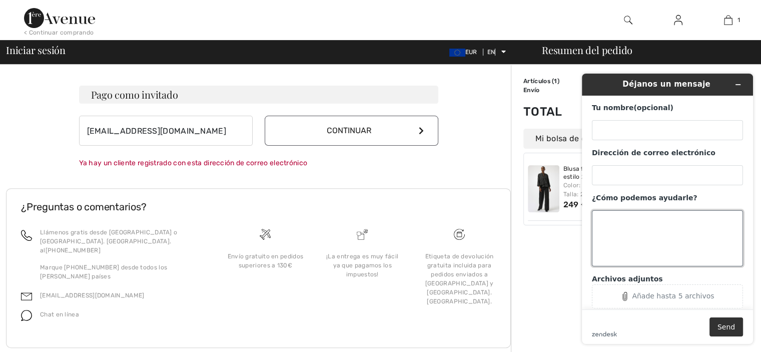
click at [620, 225] on textarea "¿Cómo podemos ayudarle?" at bounding box center [667, 238] width 151 height 56
click at [632, 227] on textarea "¿Cómo podemos ayudarle?" at bounding box center [667, 238] width 151 height 56
type textarea "mandar contraseña en español gracias"
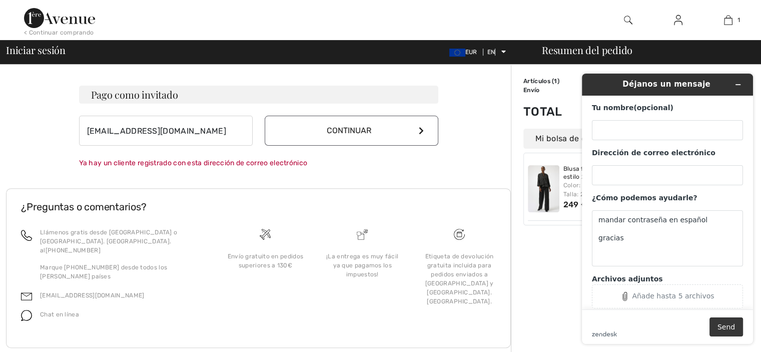
click at [726, 330] on button "Send" at bounding box center [726, 326] width 34 height 19
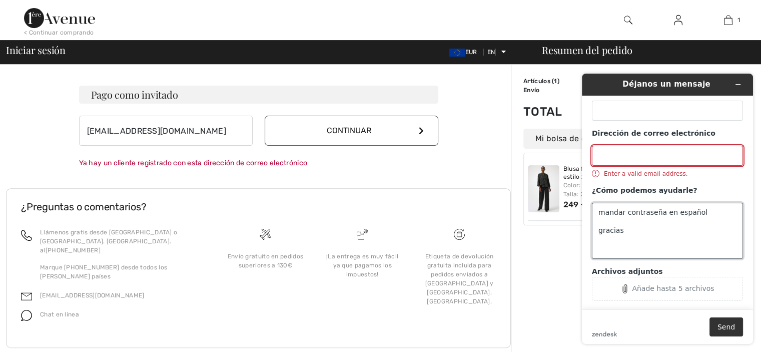
click at [656, 231] on textarea "mandar contraseña en español gracias" at bounding box center [667, 231] width 151 height 56
click at [629, 158] on input "Dirección de correo electrónico" at bounding box center [667, 156] width 151 height 20
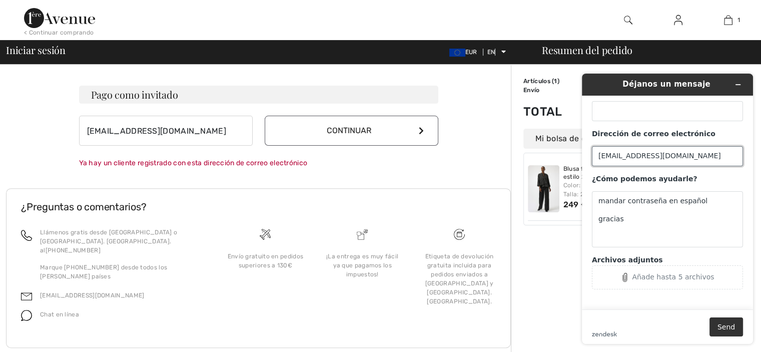
click at [625, 156] on input "mrosatot@yahoo.es" at bounding box center [667, 156] width 151 height 20
click at [618, 153] on input "mrosat@yahoo.es" at bounding box center [667, 156] width 151 height 20
click at [619, 156] on input "mrosat@yahoo.es" at bounding box center [667, 156] width 151 height 20
click at [657, 158] on input "mrosat@yahoo.es" at bounding box center [667, 156] width 151 height 20
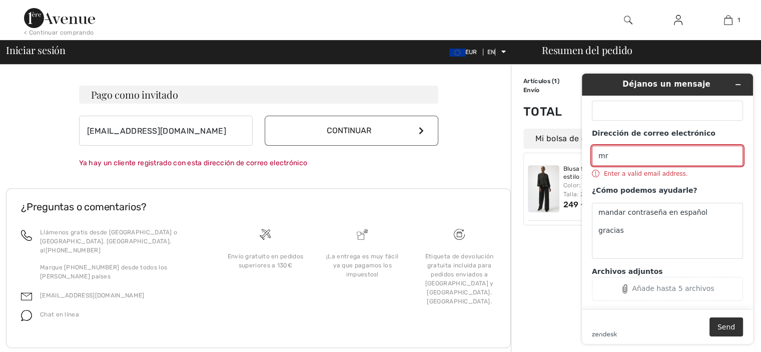
type input "m"
type input "mrosator@@yahoo.es"
click at [720, 324] on button "Send" at bounding box center [726, 326] width 34 height 19
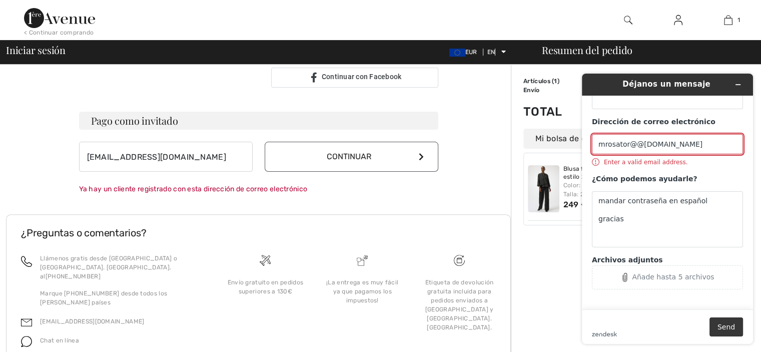
scroll to position [279, 0]
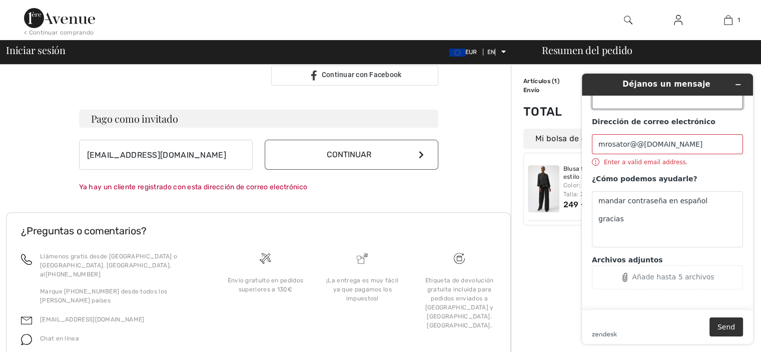
click at [640, 101] on input "Tu nombre (opcional)" at bounding box center [667, 99] width 151 height 20
click at [640, 101] on input "pueden ayudarme al pago" at bounding box center [667, 100] width 151 height 20
type input "pueden ayudarme al pago"
click at [729, 325] on button "Send" at bounding box center [726, 326] width 34 height 19
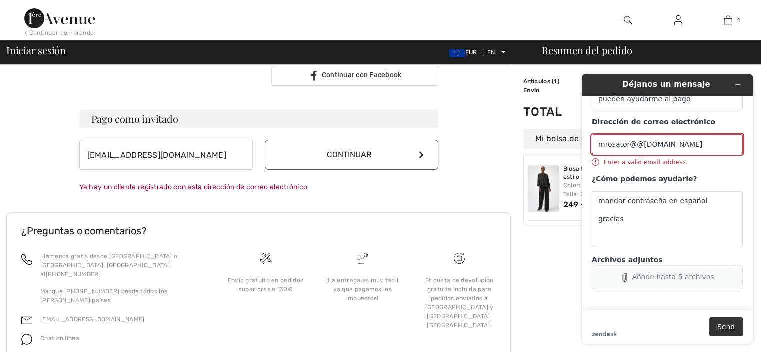
scroll to position [305, 0]
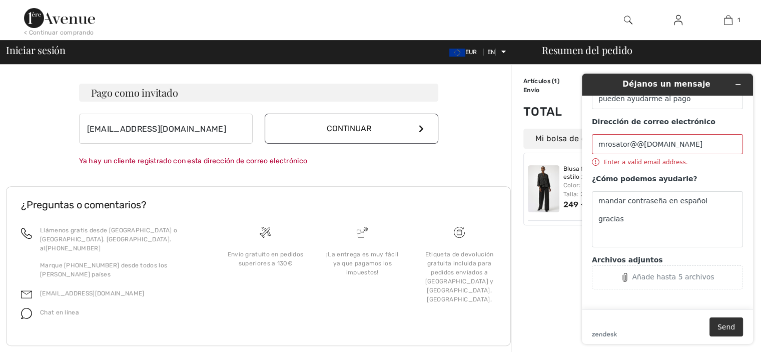
drag, startPoint x: 685, startPoint y: 280, endPoint x: 587, endPoint y: 300, distance: 100.2
click at [587, 300] on main "Tu nombre (opcional) pueden ayudarme al pago Dirección de correo electrónico mr…" at bounding box center [669, 203] width 164 height 214
click at [538, 196] on img at bounding box center [544, 188] width 32 height 47
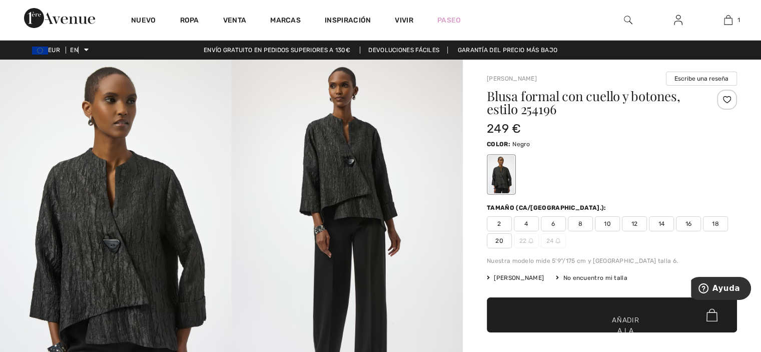
click at [500, 240] on font "20" at bounding box center [499, 240] width 8 height 7
click at [620, 315] on font "Añadir a la bolsa" at bounding box center [625, 331] width 27 height 32
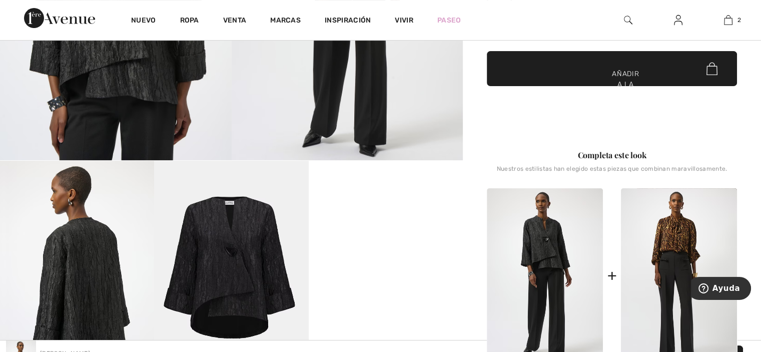
scroll to position [142, 0]
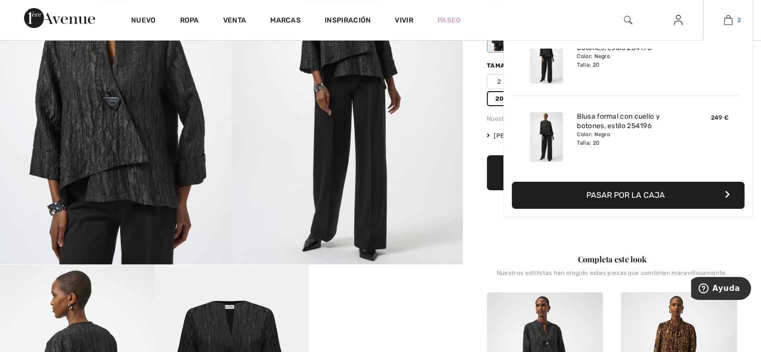
click at [732, 18] on img at bounding box center [728, 20] width 9 height 12
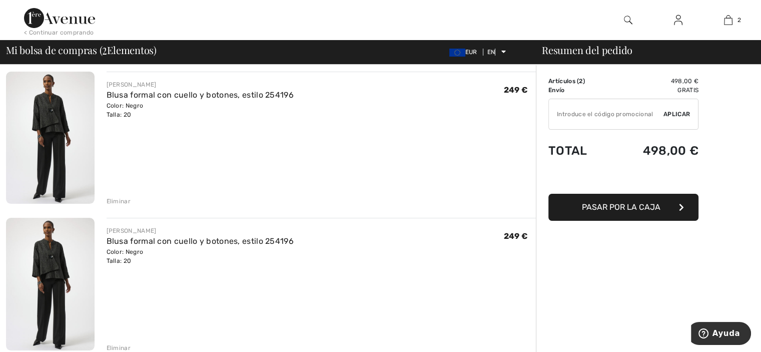
scroll to position [74, 0]
click at [221, 329] on div "José Ribkoff Blusa formal con cuello y botones, estilo 254196 Color: Negro Tall…" at bounding box center [322, 286] width 430 height 134
click at [124, 348] on font "Eliminar" at bounding box center [119, 348] width 24 height 7
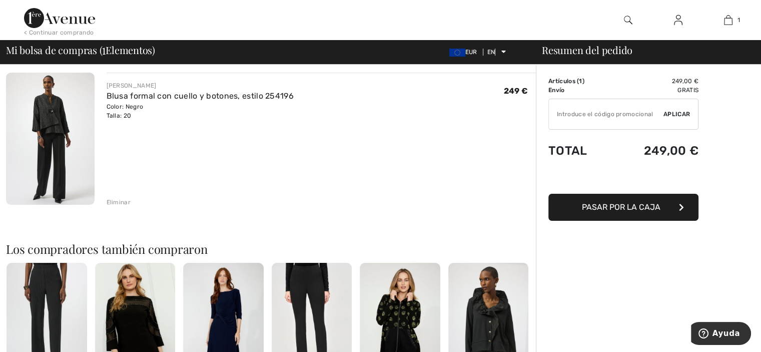
click at [640, 208] on font "Pasar por la caja" at bounding box center [621, 207] width 79 height 10
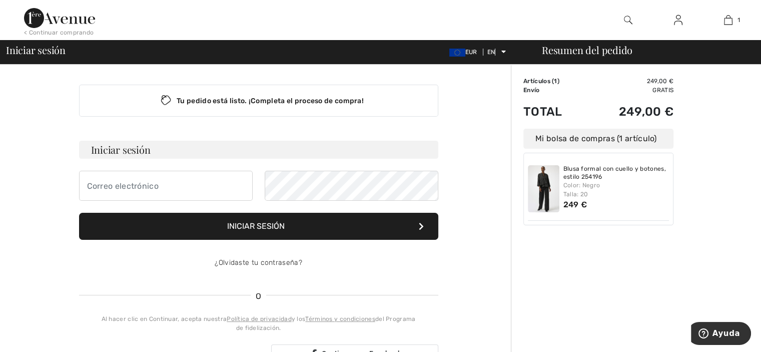
click at [120, 202] on form "Iniciar sesión Iniciar sesión ¿Olvidaste tu contraseña?" at bounding box center [258, 209] width 359 height 137
click at [121, 197] on input "email" at bounding box center [166, 186] width 174 height 30
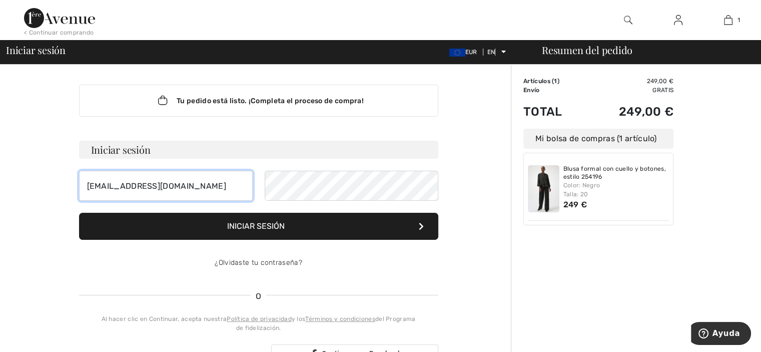
type input "[EMAIL_ADDRESS][DOMAIN_NAME]"
click at [333, 230] on button "Iniciar sesión" at bounding box center [258, 226] width 359 height 27
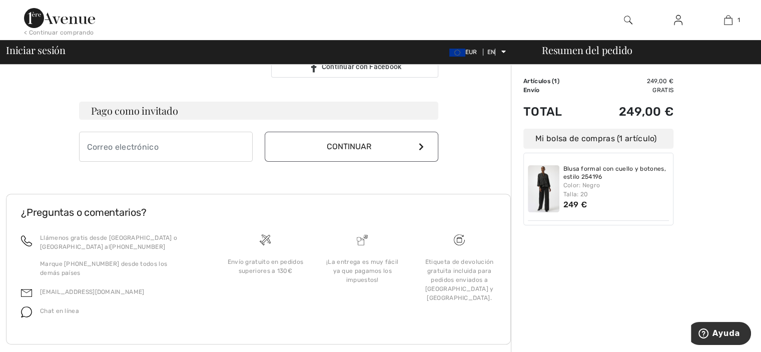
scroll to position [305, 0]
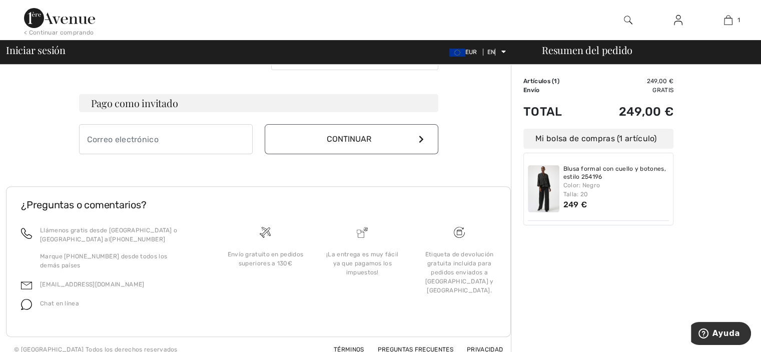
click at [25, 299] on img at bounding box center [26, 304] width 11 height 11
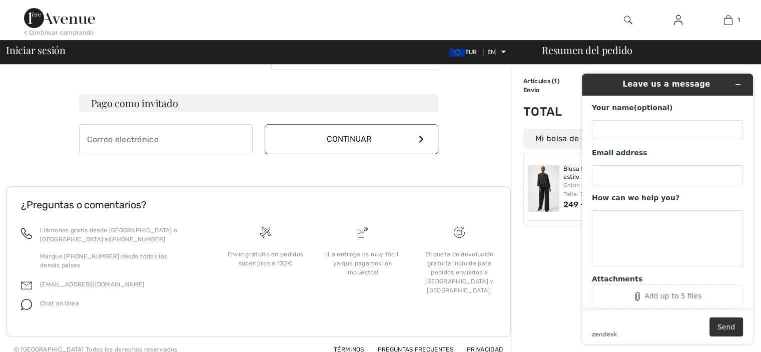
scroll to position [0, 0]
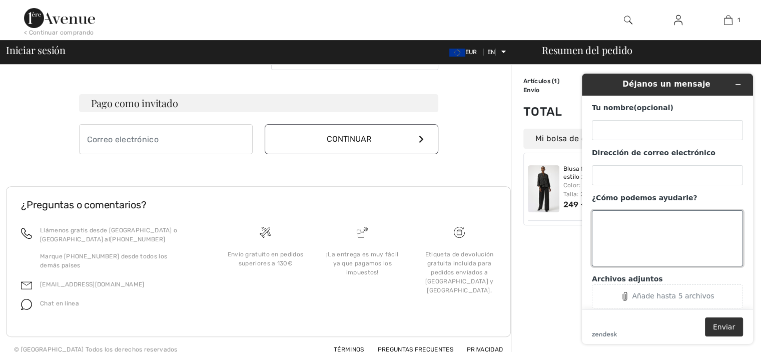
click at [605, 216] on textarea "¿Cómo podemos ayudarle?" at bounding box center [667, 238] width 151 height 56
click at [612, 227] on textarea "pueden mandar contraseña" at bounding box center [667, 238] width 151 height 56
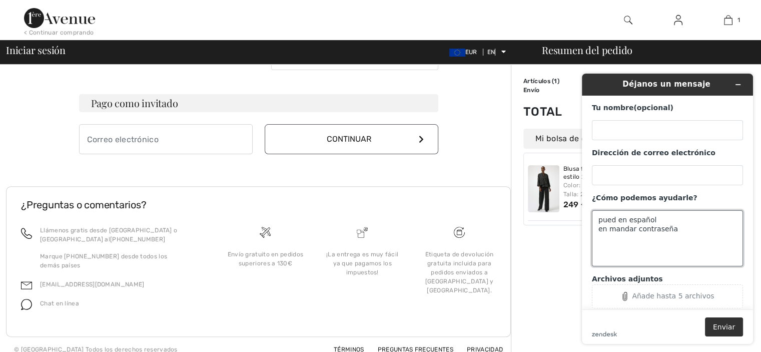
click at [675, 225] on textarea "pued en español en mandar contraseña" at bounding box center [667, 238] width 151 height 56
type textarea "pued en español en mandar contraseña en español"
click at [723, 327] on font "Enviar" at bounding box center [724, 327] width 22 height 8
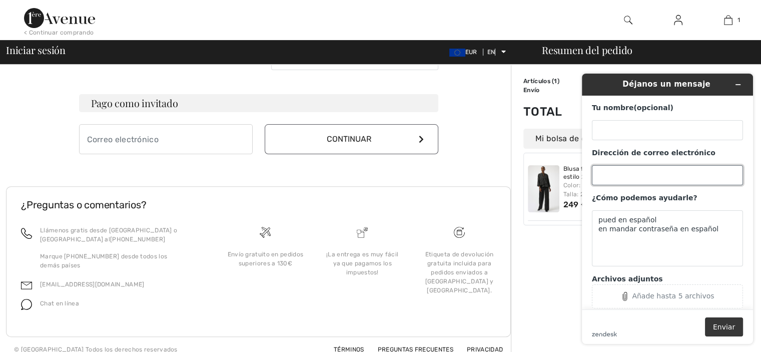
scroll to position [20, 0]
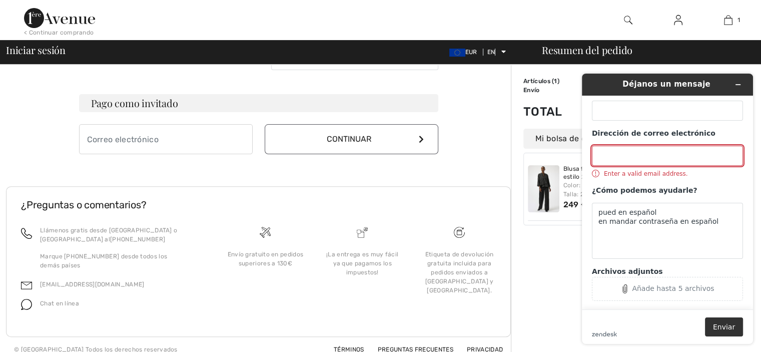
click at [623, 161] on input "Dirección de correo electrónico" at bounding box center [667, 156] width 151 height 20
type input "[EMAIL_ADDRESS][DOMAIN_NAME]"
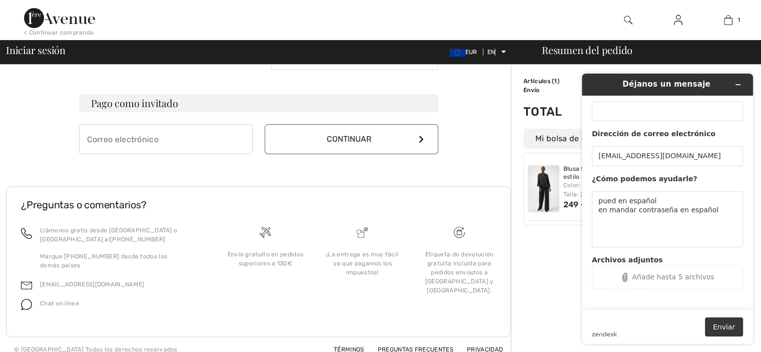
click at [725, 328] on font "Enviar" at bounding box center [724, 327] width 22 height 8
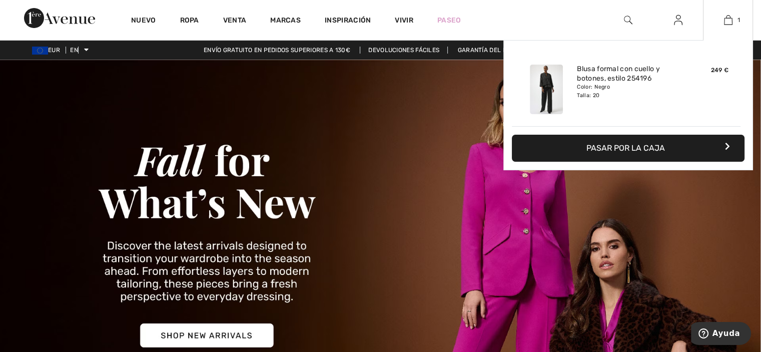
click at [725, 136] on button "Pasar por la caja" at bounding box center [628, 148] width 233 height 27
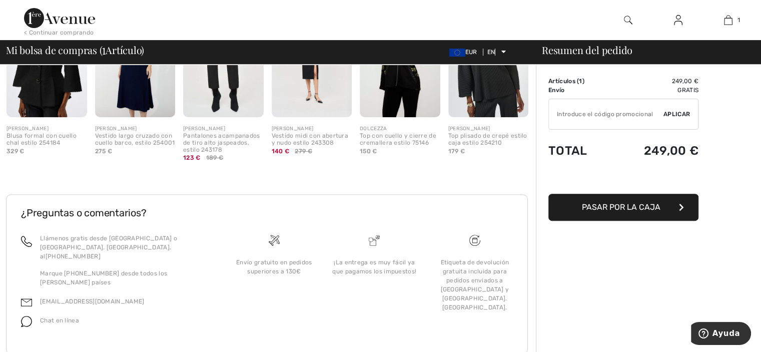
scroll to position [349, 0]
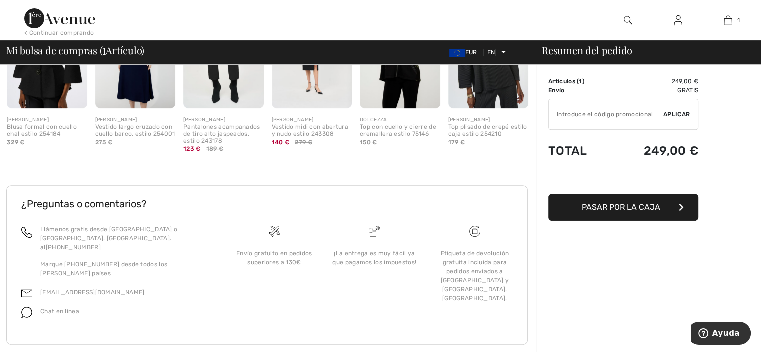
click at [639, 202] on font "Pasar por la caja" at bounding box center [621, 207] width 79 height 10
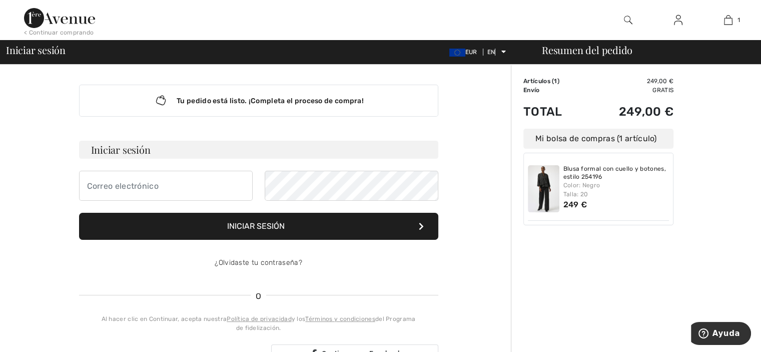
click at [639, 202] on div "Blusa formal con cuello y botones, estilo 254196 Color: Negro Talla: 20 249 €" at bounding box center [616, 188] width 106 height 47
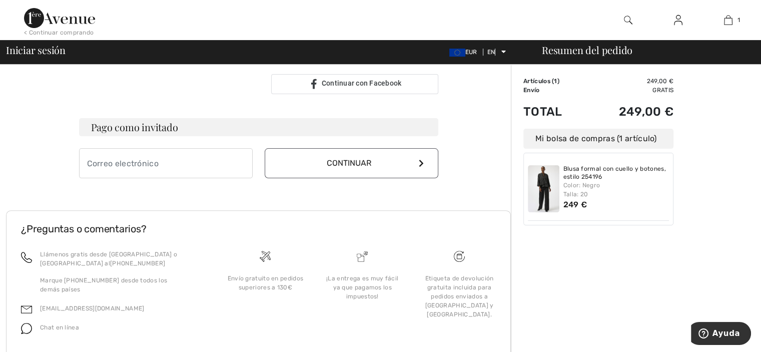
scroll to position [272, 0]
click at [81, 303] on font "[EMAIL_ADDRESS][DOMAIN_NAME]" at bounding box center [92, 306] width 104 height 7
click at [64, 322] on font "Chat en línea" at bounding box center [59, 325] width 39 height 7
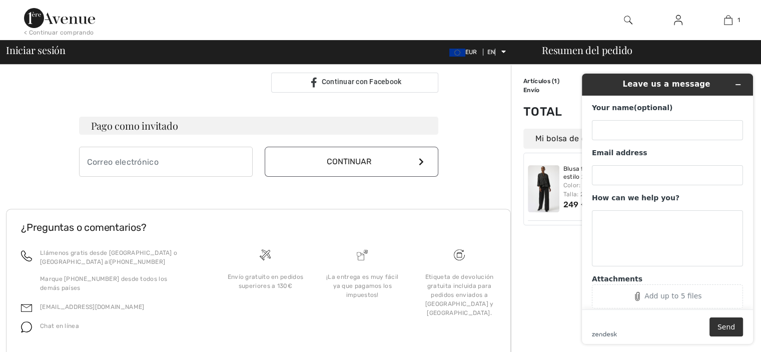
scroll to position [0, 0]
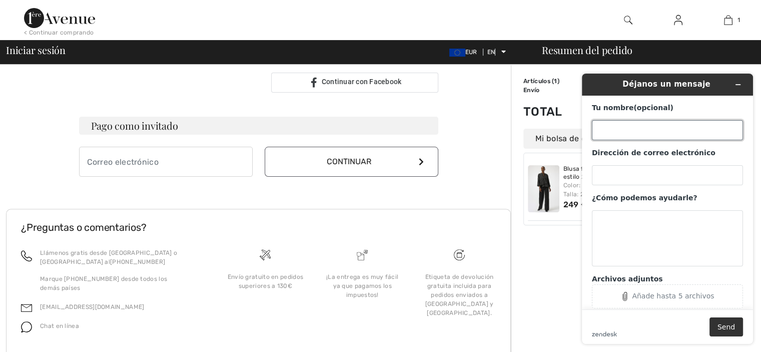
click at [620, 131] on input "Tu nombre (opcional)" at bounding box center [667, 130] width 151 height 20
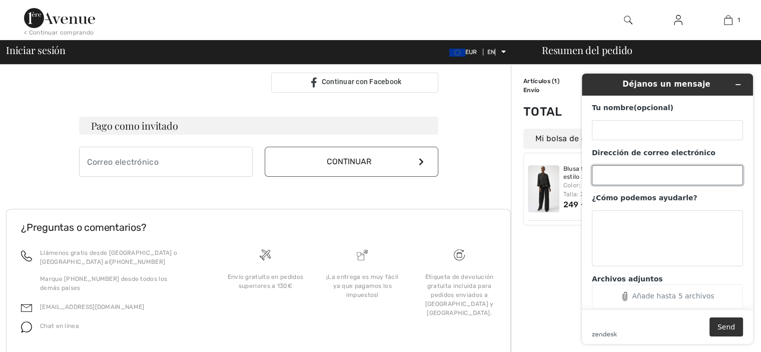
click at [630, 181] on input "Dirección de correo electrónico" at bounding box center [667, 175] width 151 height 20
type input "[EMAIL_ADDRESS]."
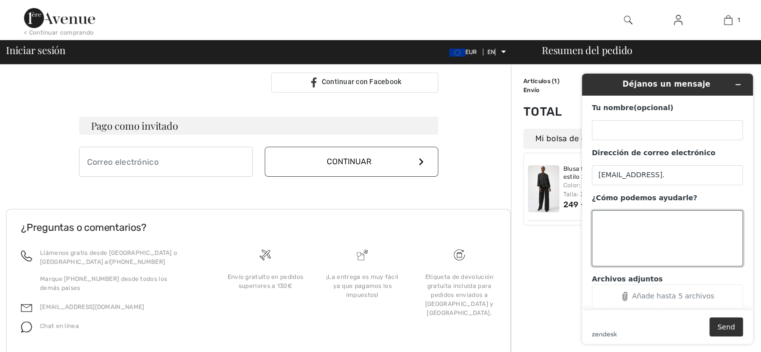
click at [673, 228] on textarea "¿Cómo podemos ayudarle?" at bounding box center [667, 238] width 151 height 56
click at [673, 228] on textarea "por" at bounding box center [667, 238] width 151 height 56
type textarea "porfavor mandar una contraseña en español [GEOGRAPHIC_DATA]"
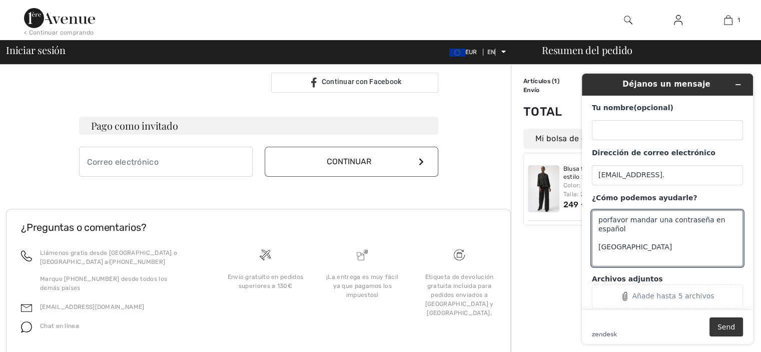
click at [734, 323] on button "Send" at bounding box center [726, 326] width 34 height 19
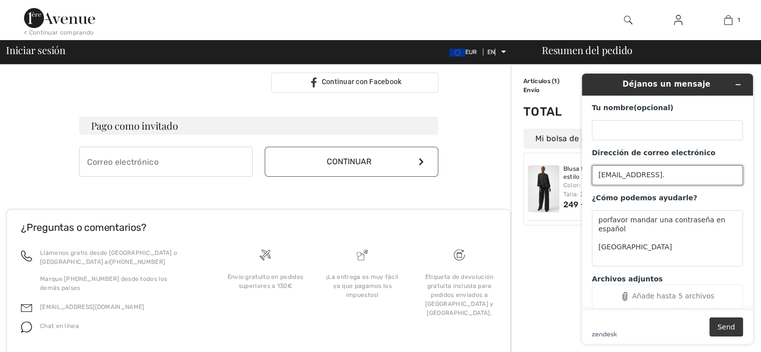
scroll to position [20, 0]
